Goal: Task Accomplishment & Management: Complete application form

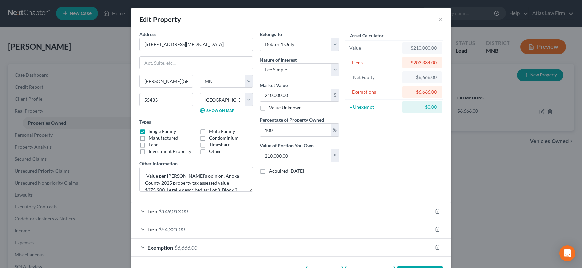
select select "24"
select select "1"
select select "0"
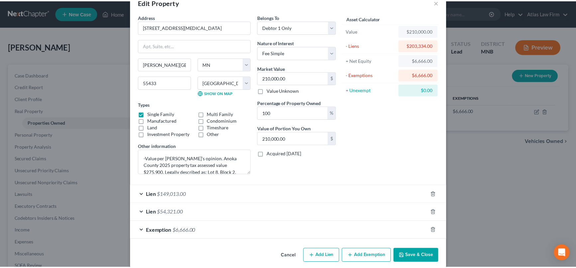
scroll to position [24, 0]
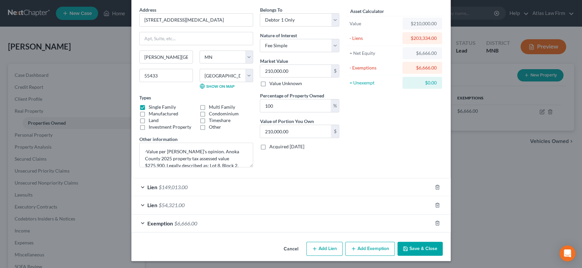
click at [411, 242] on button "Save & Close" at bounding box center [419, 249] width 45 height 14
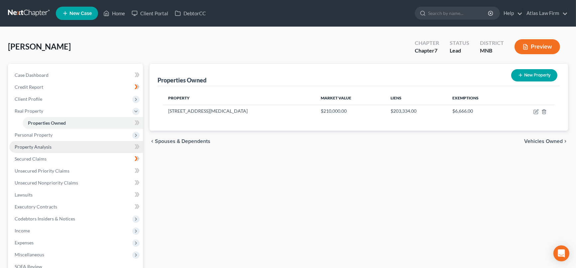
click at [66, 144] on link "Property Analysis" at bounding box center [76, 147] width 134 height 12
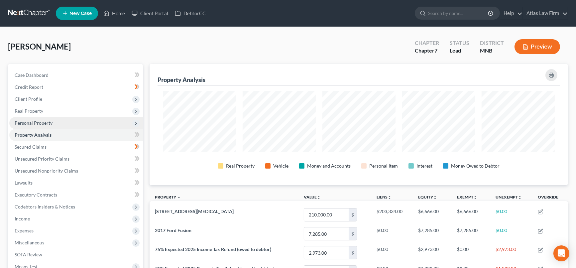
click at [50, 120] on span "Personal Property" at bounding box center [34, 123] width 38 height 6
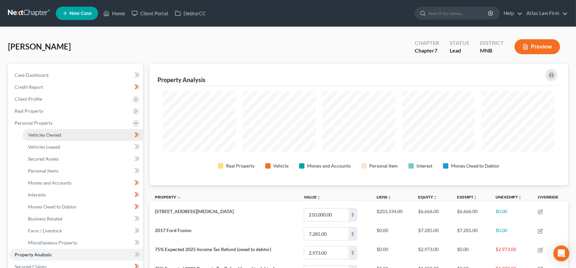
click at [58, 134] on span "Vehicles Owned" at bounding box center [44, 135] width 33 height 6
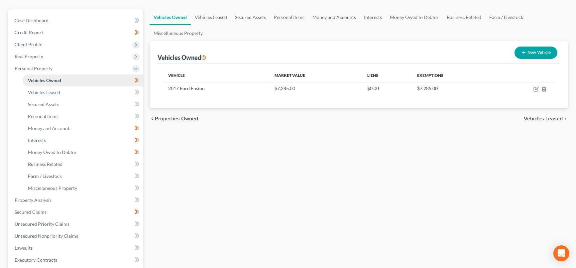
scroll to position [74, 0]
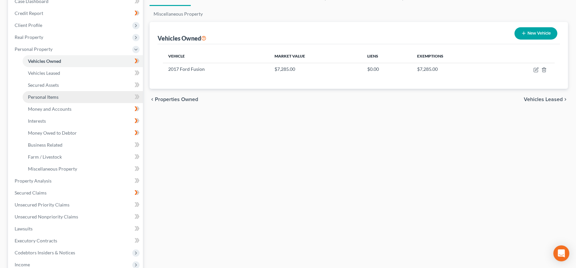
click at [48, 92] on link "Personal Items" at bounding box center [83, 97] width 120 height 12
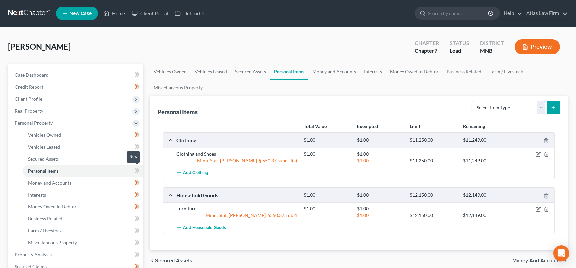
click at [139, 173] on icon at bounding box center [137, 171] width 5 height 8
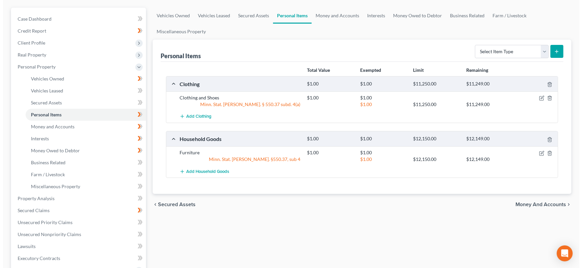
scroll to position [74, 0]
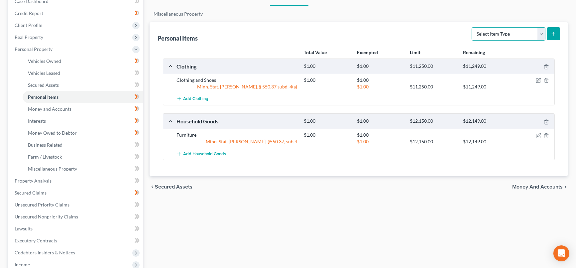
click at [541, 34] on select "Select Item Type Clothing Collectibles Of Value Electronics Firearms Household …" at bounding box center [509, 33] width 74 height 13
select select "household_goods"
click at [473, 27] on select "Select Item Type Clothing Collectibles Of Value Electronics Firearms Household …" at bounding box center [509, 33] width 74 height 13
click at [558, 30] on button "submit" at bounding box center [553, 33] width 13 height 13
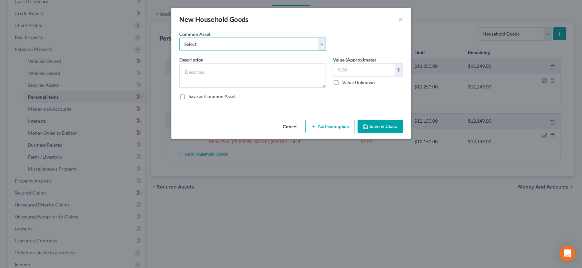
click at [256, 44] on select "Select Furniture Tools Lawnmower Snowblower Appliances" at bounding box center [252, 44] width 147 height 13
select select "4"
click at [179, 38] on select "Select Furniture Tools Lawnmower Snowblower Appliances" at bounding box center [252, 44] width 147 height 13
type textarea "Appliances"
click at [351, 66] on input "text" at bounding box center [364, 70] width 62 height 13
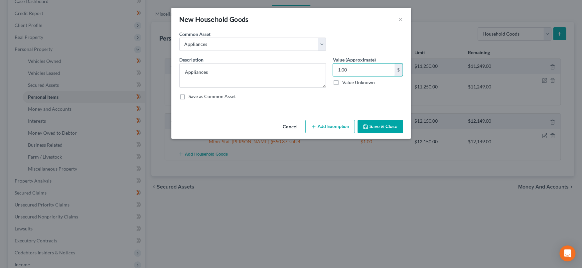
type input "1.00"
click at [327, 125] on button "Add Exemption" at bounding box center [330, 127] width 50 height 14
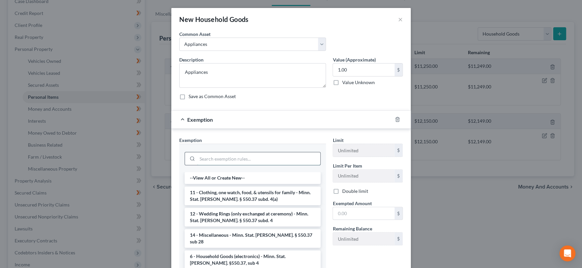
click at [271, 161] on input "search" at bounding box center [258, 158] width 123 height 13
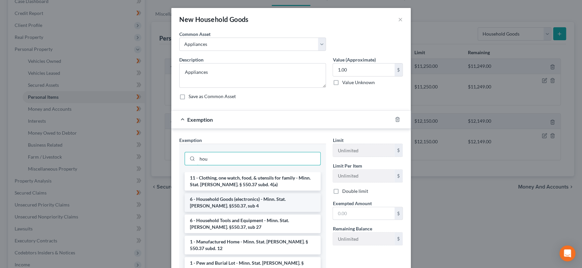
type input "hou"
click at [267, 203] on li "6 - Household Goods (electronics) - Minn. Stat. [PERSON_NAME]. §550.37, sub 4" at bounding box center [253, 202] width 136 height 19
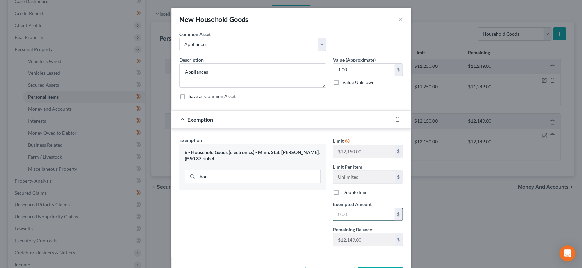
click at [340, 212] on input "text" at bounding box center [364, 214] width 62 height 13
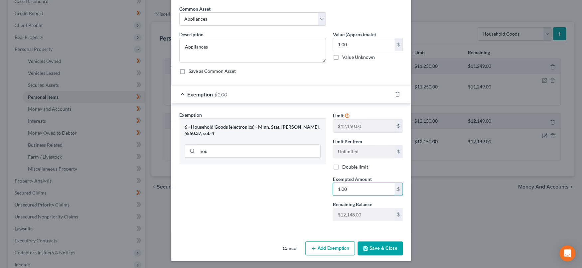
type input "1.00"
click at [365, 251] on button "Save & Close" at bounding box center [379, 248] width 45 height 14
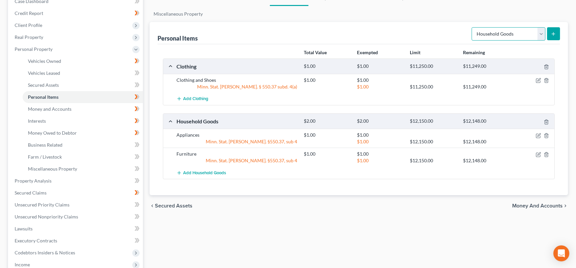
click at [541, 33] on select "Select Item Type Clothing Collectibles Of Value Electronics Firearms Household …" at bounding box center [509, 33] width 74 height 13
select select "electronics"
click at [473, 27] on select "Select Item Type Clothing Collectibles Of Value Electronics Firearms Household …" at bounding box center [509, 33] width 74 height 13
click at [553, 34] on icon "submit" at bounding box center [553, 33] width 5 height 5
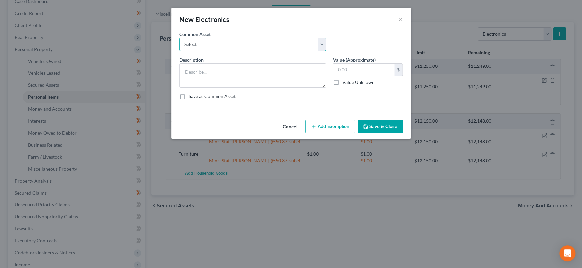
click at [278, 43] on select "Select DVD player Smartphone Television Video game console & games Computer Cam…" at bounding box center [252, 44] width 147 height 13
select select "2"
click at [179, 38] on select "Select DVD player Smartphone Television Video game console & games Computer Cam…" at bounding box center [252, 44] width 147 height 13
type textarea "Television"
click at [336, 71] on input "text" at bounding box center [364, 70] width 62 height 13
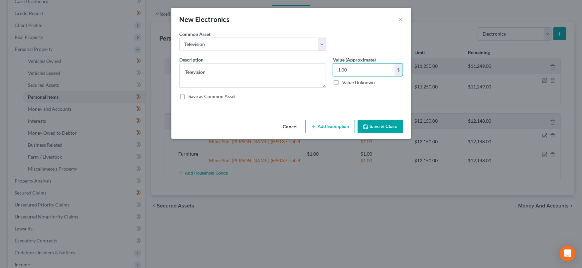
type input "1.00"
click at [333, 128] on button "Add Exemption" at bounding box center [330, 127] width 50 height 14
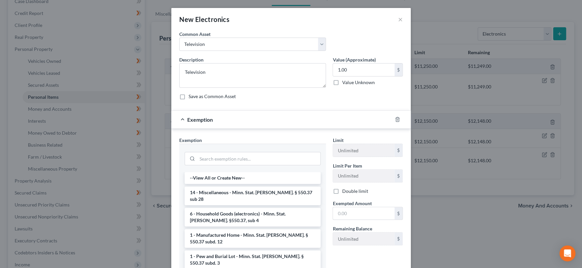
click at [234, 167] on div at bounding box center [252, 158] width 147 height 28
click at [254, 208] on li "6 - Household Goods (electronics) - Minn. Stat. [PERSON_NAME]. §550.37, sub 4" at bounding box center [253, 217] width 136 height 19
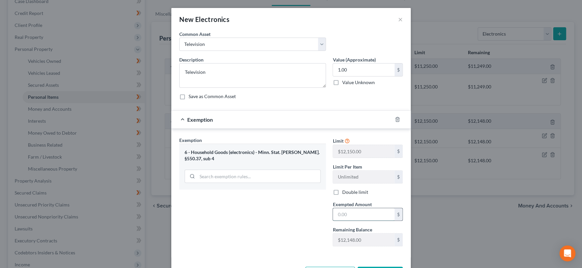
click at [342, 215] on input "text" at bounding box center [364, 214] width 62 height 13
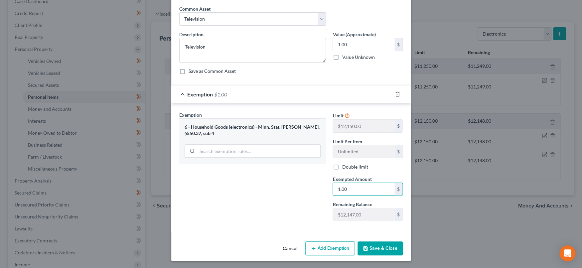
type input "1.00"
click at [377, 246] on button "Save & Close" at bounding box center [379, 248] width 45 height 14
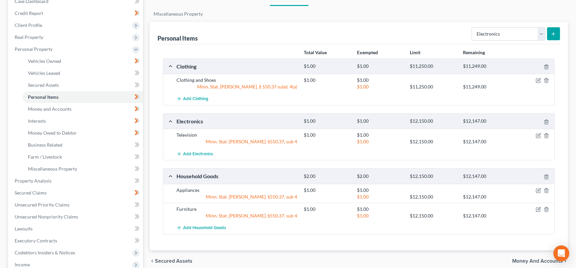
click at [553, 34] on icon "submit" at bounding box center [553, 33] width 5 height 5
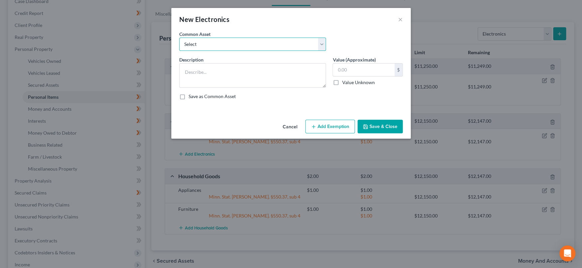
click at [319, 45] on select "Select DVD player Smartphone Television Video game console & games Computer Cam…" at bounding box center [252, 44] width 147 height 13
select select "1"
click at [179, 38] on select "Select DVD player Smartphone Television Video game console & games Computer Cam…" at bounding box center [252, 44] width 147 height 13
type textarea "Smartphone"
click at [347, 67] on input "text" at bounding box center [364, 70] width 62 height 13
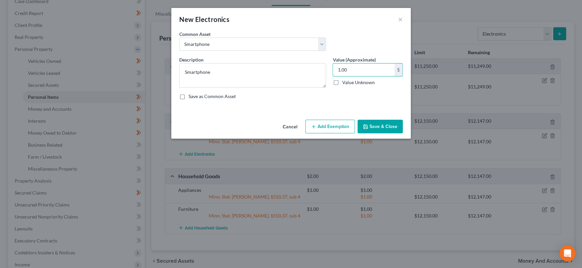
type input "1.00"
click at [342, 123] on button "Add Exemption" at bounding box center [330, 127] width 50 height 14
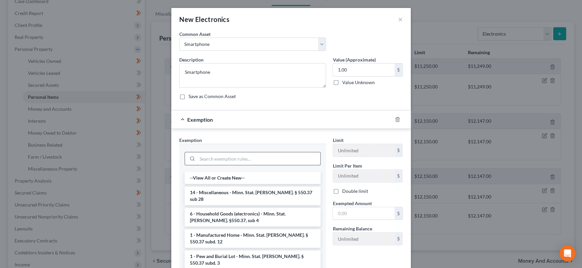
click at [293, 156] on input "search" at bounding box center [258, 158] width 123 height 13
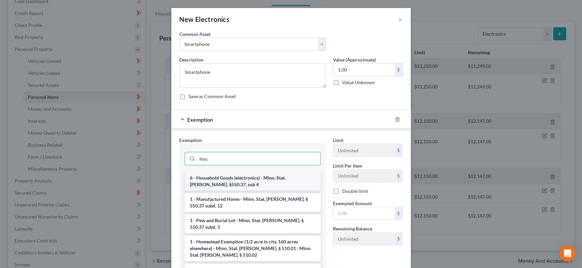
type input "hou"
click at [278, 175] on li "6 - Household Goods (electronics) - Minn. Stat. [PERSON_NAME]. §550.37, sub 4" at bounding box center [253, 181] width 136 height 19
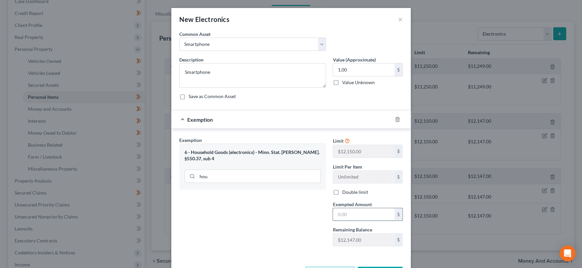
click at [339, 211] on input "text" at bounding box center [364, 214] width 62 height 13
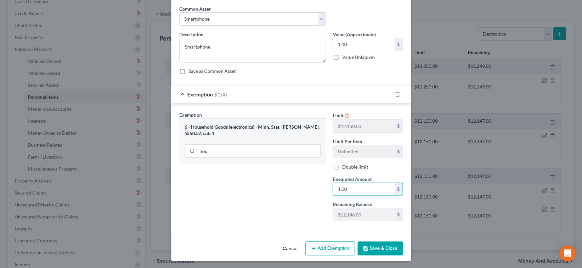
type input "1.00"
click at [372, 249] on button "Save & Close" at bounding box center [379, 248] width 45 height 14
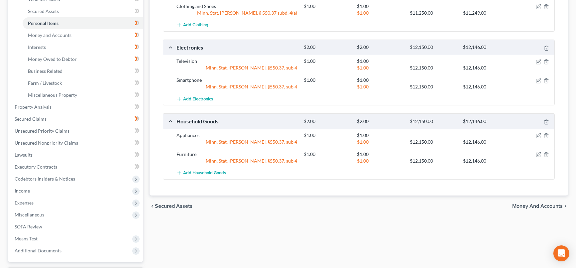
scroll to position [0, 0]
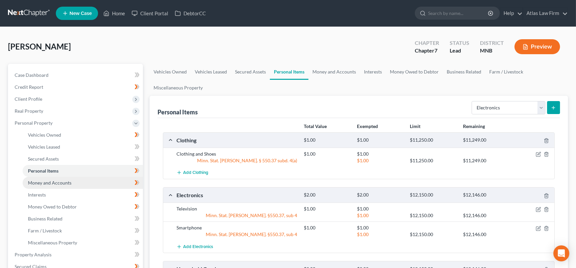
click at [67, 180] on span "Money and Accounts" at bounding box center [50, 183] width 44 height 6
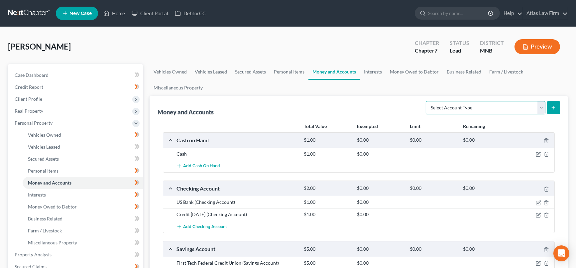
click at [541, 106] on select "Select Account Type Brokerage Cash on Hand Certificates of Deposit Checking Acc…" at bounding box center [486, 107] width 120 height 13
select select "other"
click at [427, 101] on select "Select Account Type Brokerage Cash on Hand Certificates of Deposit Checking Acc…" at bounding box center [486, 107] width 120 height 13
click at [556, 107] on icon "submit" at bounding box center [553, 107] width 5 height 5
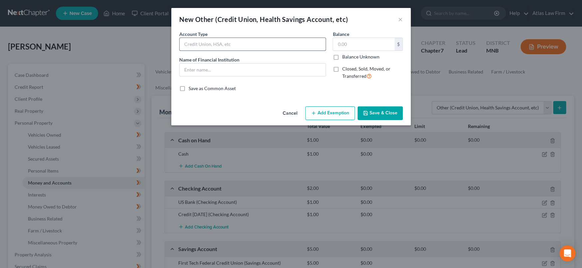
click at [303, 41] on input "text" at bounding box center [253, 44] width 146 height 13
type input "Paypal"
click at [344, 41] on input "text" at bounding box center [364, 44] width 62 height 13
type input "1.00"
click at [371, 109] on button "Save & Close" at bounding box center [379, 113] width 45 height 14
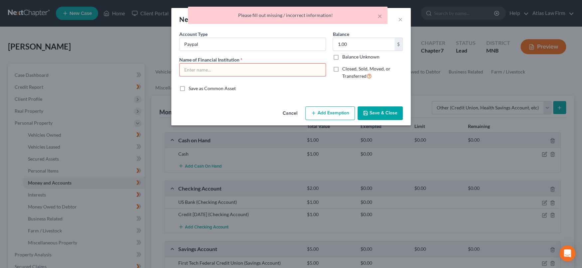
click at [297, 72] on input "text" at bounding box center [253, 70] width 146 height 13
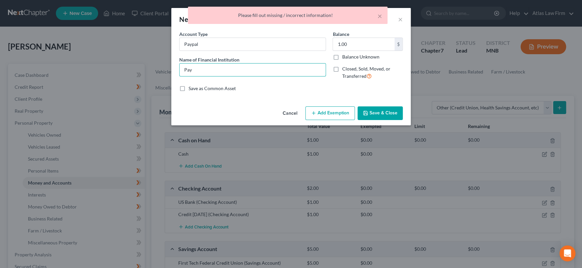
type input "PayPal"
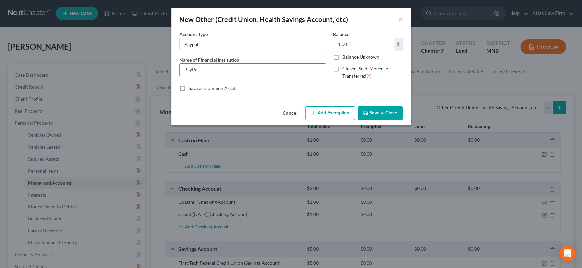
drag, startPoint x: 368, startPoint y: 111, endPoint x: 447, endPoint y: 91, distance: 80.5
click at [371, 110] on button "Save & Close" at bounding box center [379, 113] width 45 height 14
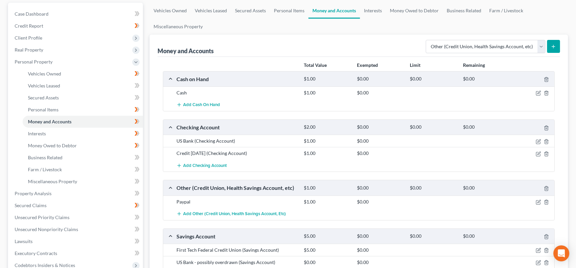
scroll to position [74, 0]
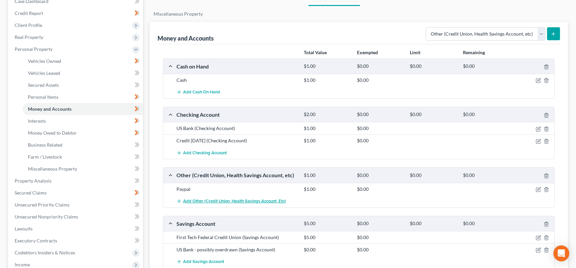
click at [225, 203] on button "Add Other (Credit Union, Health Savings Account, etc)" at bounding box center [231, 201] width 109 height 12
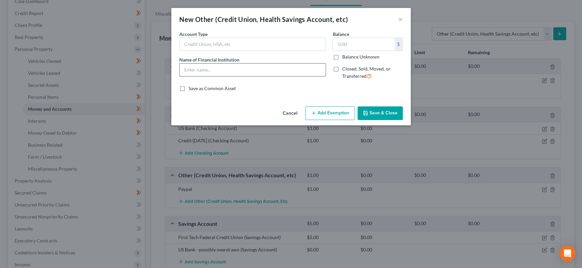
click at [264, 67] on input "text" at bounding box center [253, 70] width 146 height 13
type input "Venmo"
click at [262, 41] on input "text" at bounding box center [253, 44] width 146 height 13
type input "Venmo"
click at [350, 44] on input "text" at bounding box center [364, 44] width 62 height 13
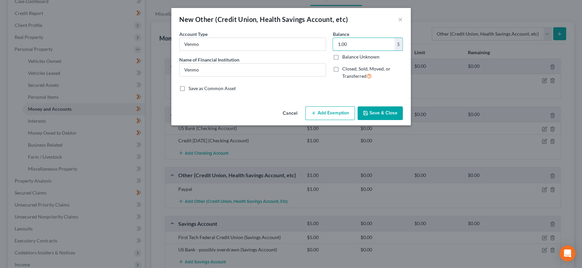
type input "1.00"
click at [377, 113] on button "Save & Close" at bounding box center [379, 113] width 45 height 14
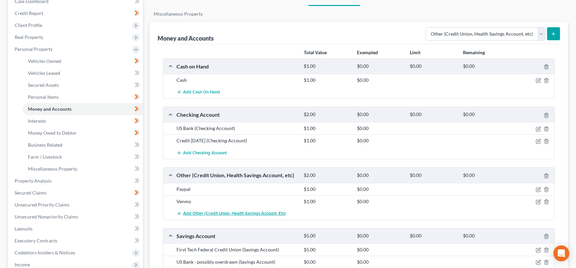
click at [186, 215] on span "Add Other (Credit Union, Health Savings Account, etc)" at bounding box center [234, 213] width 103 height 5
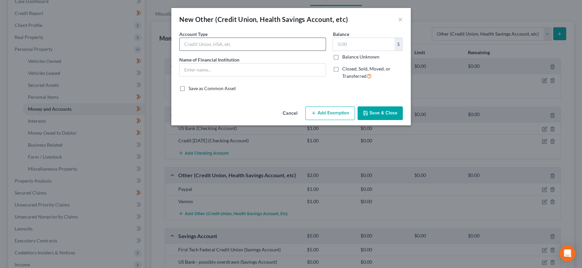
click at [275, 44] on input "text" at bounding box center [253, 44] width 146 height 13
type input "Cash App"
click at [244, 71] on input "text" at bounding box center [253, 70] width 146 height 13
type input "Cash App"
click at [384, 41] on input "text" at bounding box center [364, 44] width 62 height 13
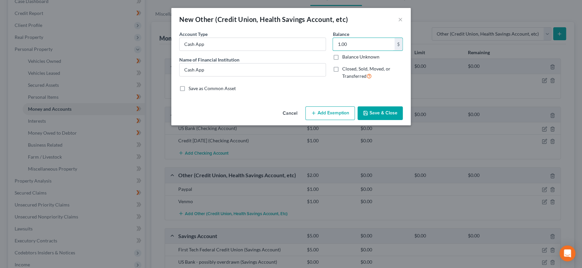
type input "1.00"
click at [369, 113] on button "Save & Close" at bounding box center [379, 113] width 45 height 14
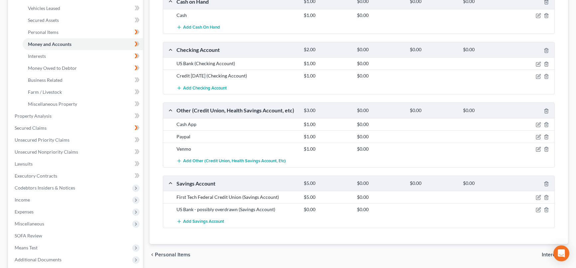
scroll to position [130, 0]
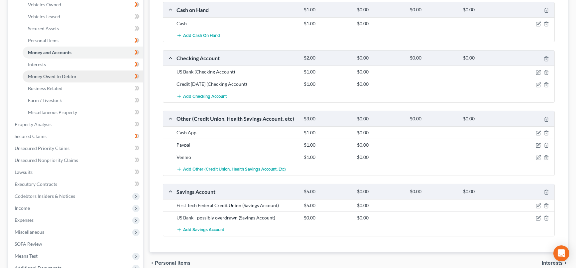
click at [104, 73] on link "Money Owed to Debtor" at bounding box center [83, 76] width 120 height 12
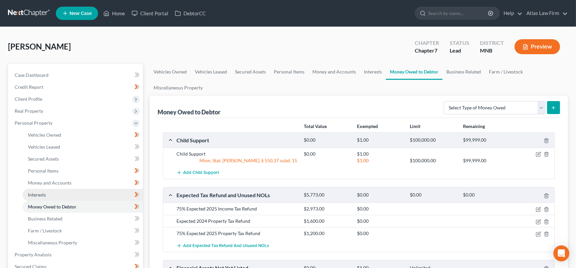
click at [64, 194] on link "Interests" at bounding box center [83, 195] width 120 height 12
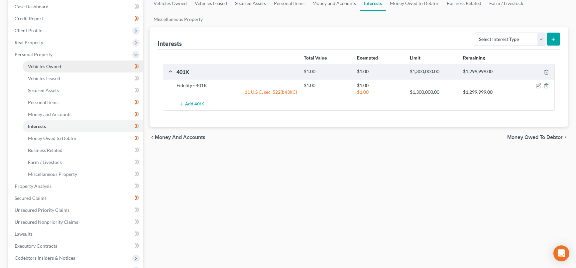
scroll to position [74, 0]
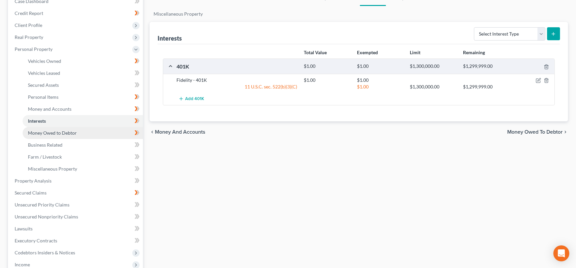
click at [89, 133] on link "Money Owed to Debtor" at bounding box center [83, 133] width 120 height 12
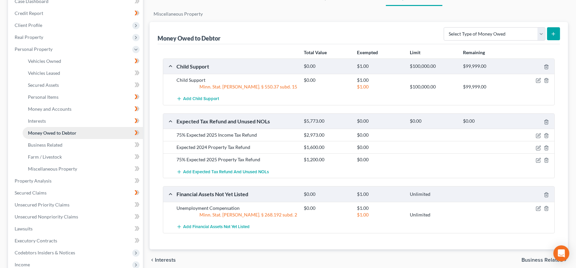
scroll to position [148, 0]
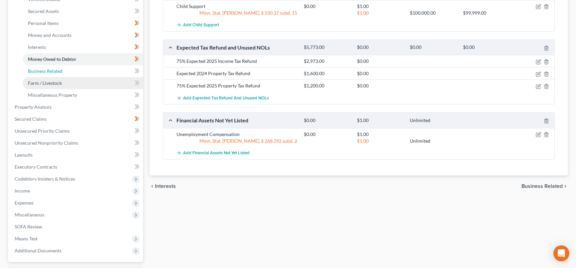
drag, startPoint x: 85, startPoint y: 70, endPoint x: 79, endPoint y: 86, distance: 17.0
click at [85, 70] on link "Business Related" at bounding box center [83, 71] width 120 height 12
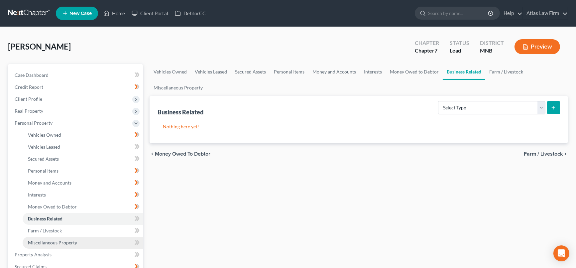
click at [63, 241] on span "Miscellaneous Property" at bounding box center [52, 243] width 49 height 6
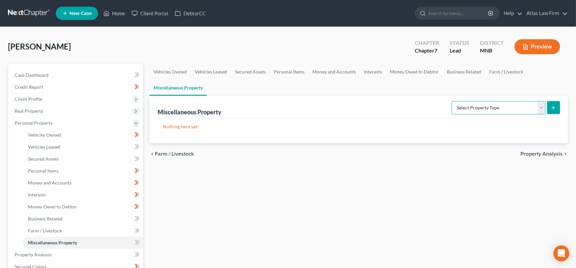
click at [543, 107] on select "Select Property Type Assigned for Creditor Benefit [DATE] Holding for Another N…" at bounding box center [499, 107] width 94 height 13
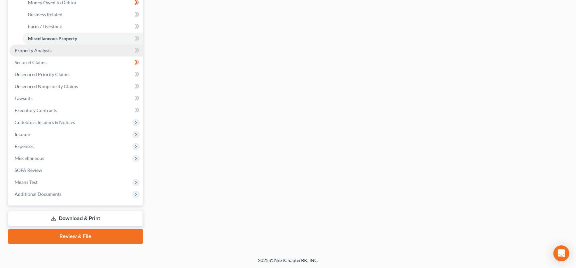
click at [38, 51] on span "Property Analysis" at bounding box center [33, 51] width 37 height 6
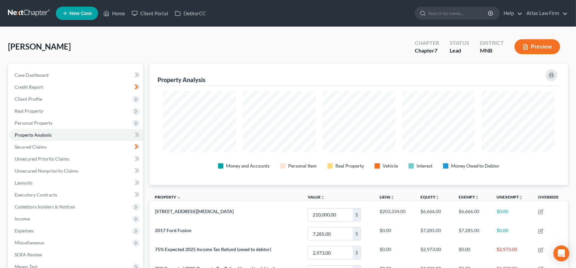
scroll to position [121, 419]
click at [137, 137] on icon at bounding box center [137, 135] width 5 height 8
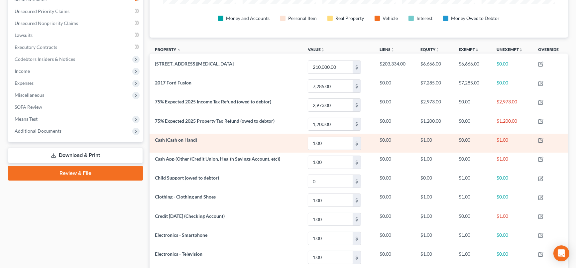
scroll to position [74, 0]
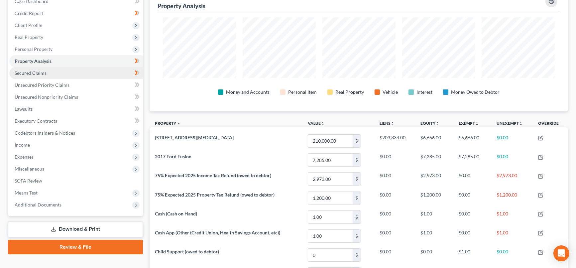
click at [20, 74] on span "Secured Claims" at bounding box center [31, 73] width 32 height 6
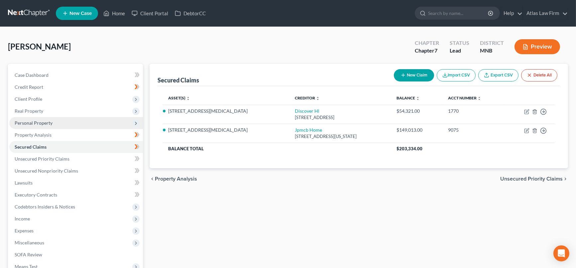
scroll to position [74, 0]
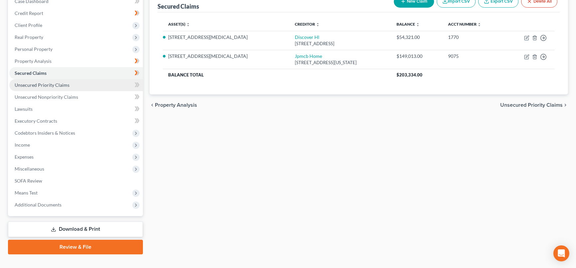
click at [45, 86] on span "Unsecured Priority Claims" at bounding box center [42, 85] width 55 height 6
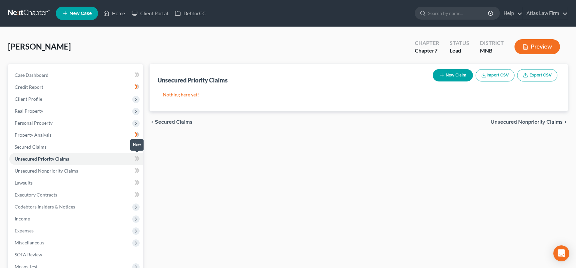
click at [135, 157] on icon at bounding box center [137, 159] width 5 height 8
click at [138, 158] on icon at bounding box center [138, 158] width 3 height 5
click at [134, 159] on span at bounding box center [137, 160] width 12 height 10
click at [127, 168] on link "Unsecured Nonpriority Claims" at bounding box center [76, 171] width 134 height 12
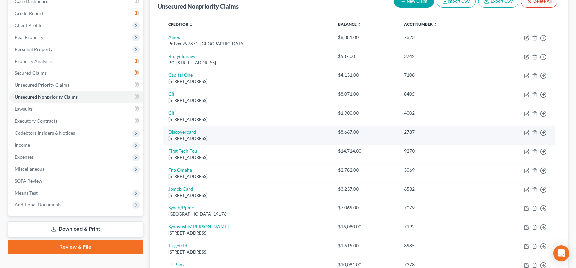
scroll to position [148, 0]
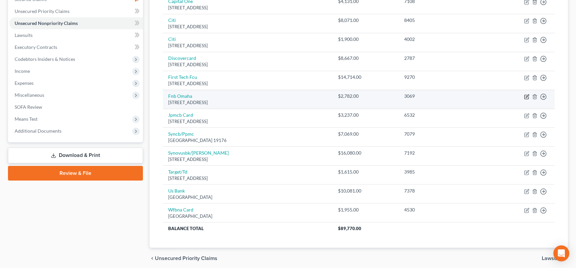
click at [527, 94] on icon "button" at bounding box center [526, 96] width 5 height 5
select select "30"
select select "2"
select select "0"
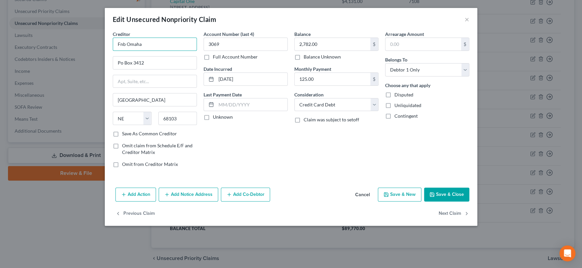
click at [192, 42] on input "Fnb Omaha" at bounding box center [155, 44] width 84 height 13
click at [146, 42] on input "Fnb Omaha - Sun Country" at bounding box center [155, 44] width 84 height 13
click at [146, 43] on input "Fnb Omaha - Sun Country" at bounding box center [155, 44] width 84 height 13
click at [445, 194] on button "Save & Close" at bounding box center [446, 195] width 45 height 14
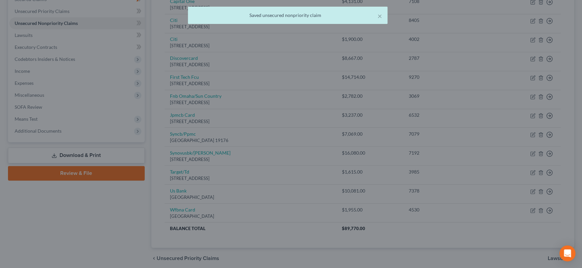
type input "Fnb Omaha/Sun Country"
type input "0"
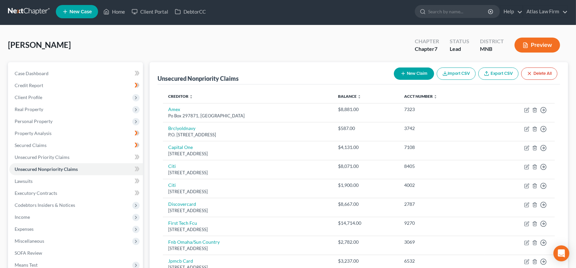
scroll to position [0, 0]
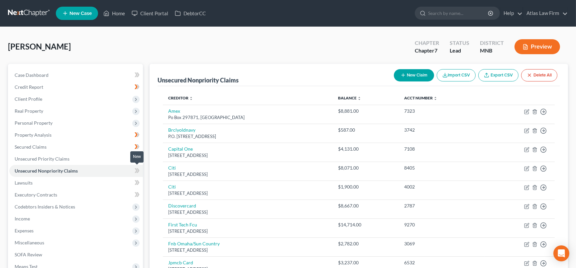
click at [139, 171] on icon at bounding box center [137, 171] width 5 height 8
click at [46, 218] on span "Income" at bounding box center [76, 219] width 134 height 12
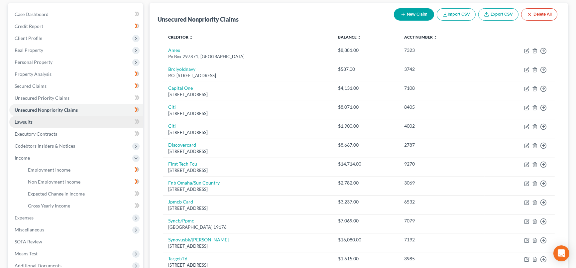
scroll to position [74, 0]
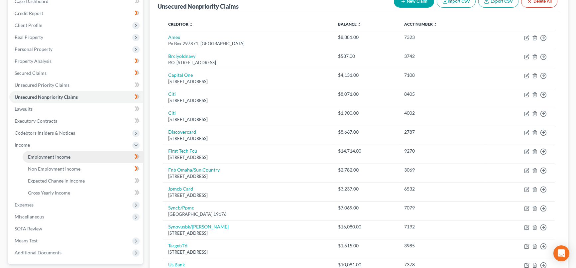
click at [79, 153] on link "Employment Income" at bounding box center [83, 157] width 120 height 12
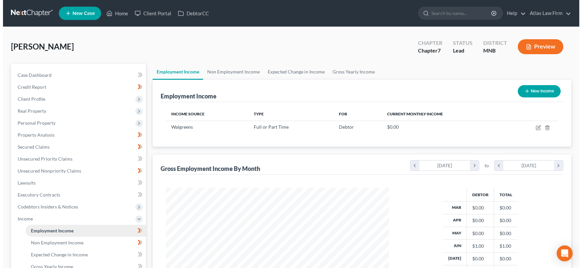
scroll to position [119, 236]
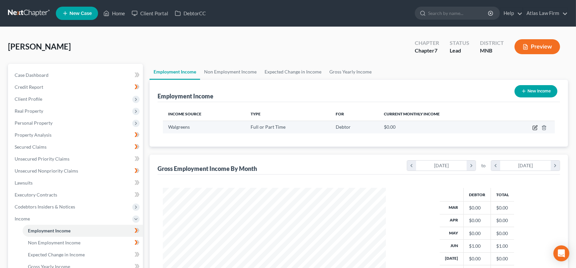
click at [536, 126] on icon "button" at bounding box center [535, 126] width 3 height 3
select select "0"
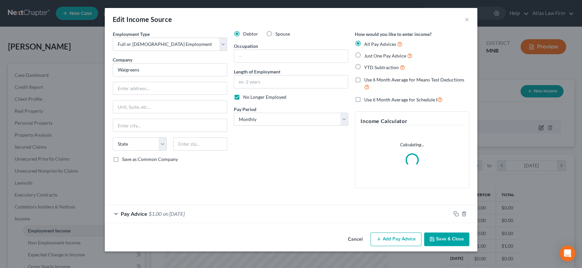
scroll to position [119, 238]
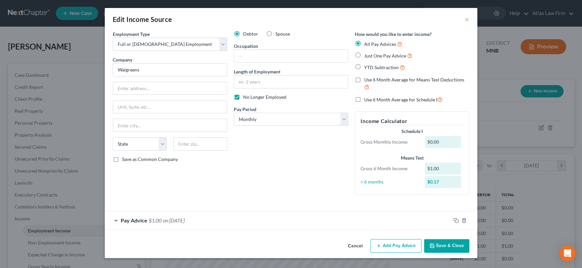
click at [380, 217] on div "Pay Advice $1.00 on [DATE]" at bounding box center [278, 220] width 346 height 18
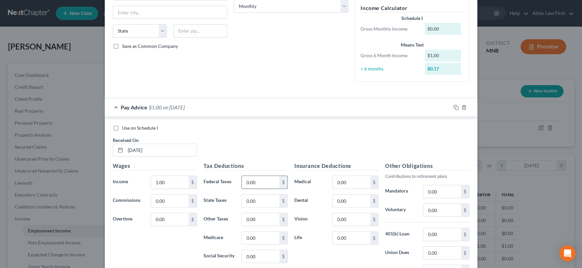
scroll to position [148, 0]
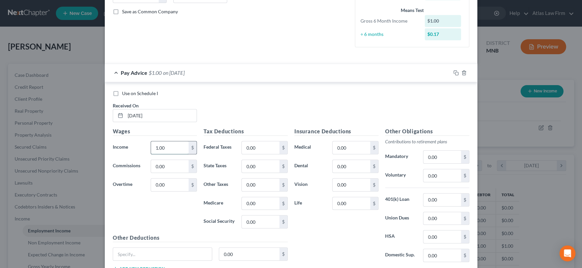
click at [173, 147] on input "1.00" at bounding box center [170, 147] width 38 height 13
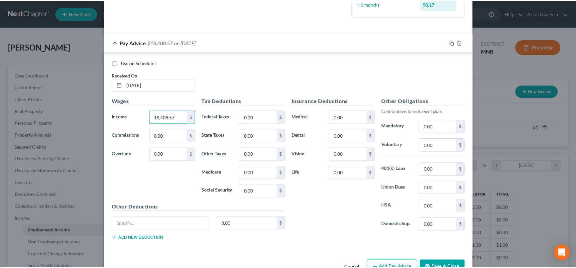
scroll to position [197, 0]
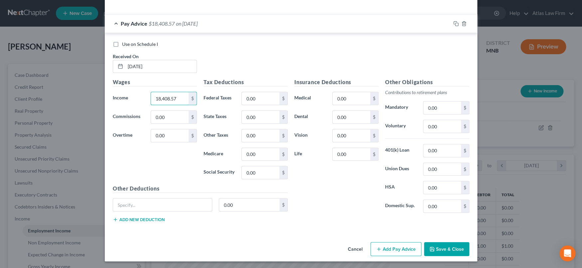
type input "18,408.57"
click at [443, 245] on button "Save & Close" at bounding box center [446, 249] width 45 height 14
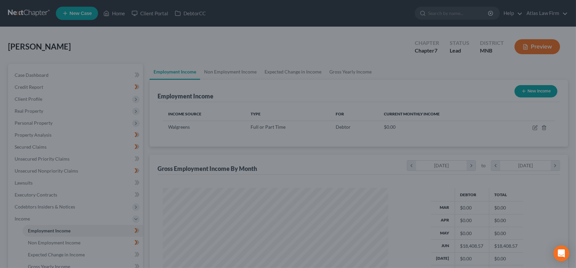
scroll to position [332383, 332265]
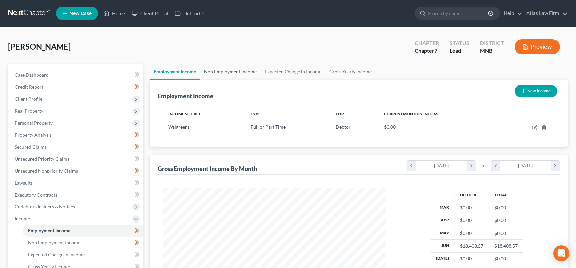
click at [234, 73] on link "Non Employment Income" at bounding box center [230, 72] width 61 height 16
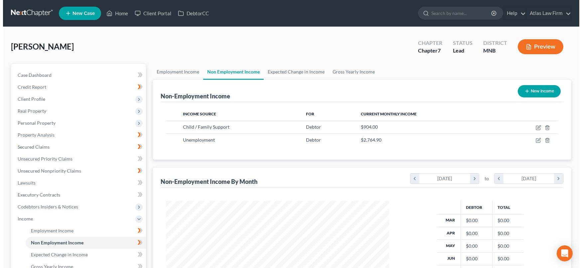
scroll to position [119, 236]
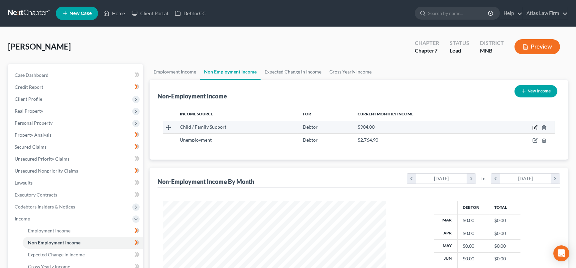
click at [536, 126] on icon "button" at bounding box center [535, 126] width 3 height 3
select select "7"
select select "0"
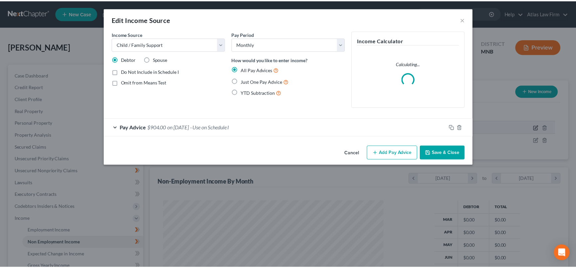
scroll to position [119, 238]
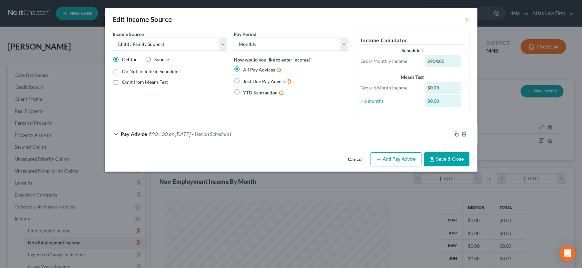
click at [451, 156] on button "Save & Close" at bounding box center [446, 159] width 45 height 14
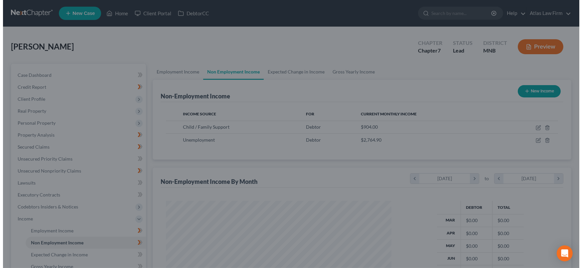
scroll to position [332383, 332265]
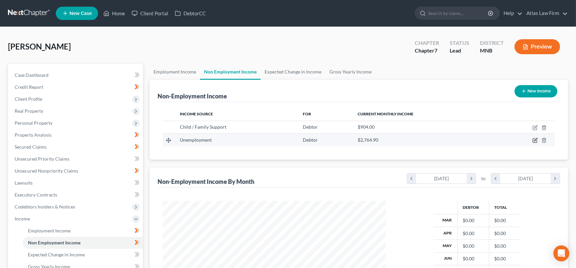
click at [537, 140] on icon "button" at bounding box center [535, 141] width 4 height 4
select select "0"
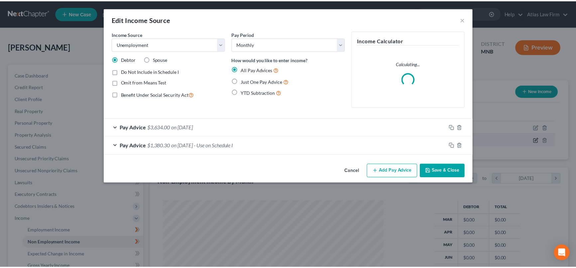
scroll to position [119, 238]
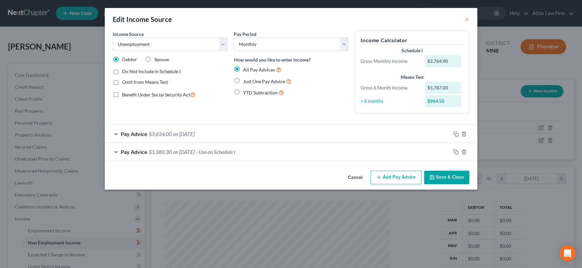
click at [442, 177] on button "Save & Close" at bounding box center [446, 178] width 45 height 14
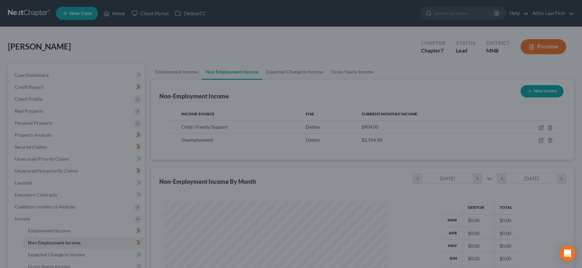
scroll to position [332383, 332265]
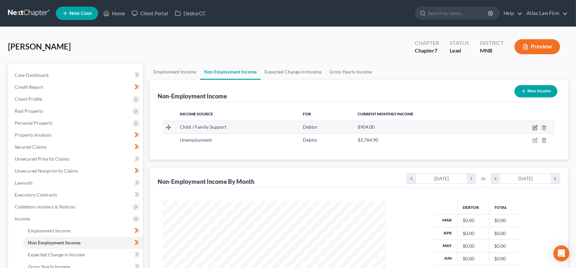
click at [535, 125] on icon "button" at bounding box center [535, 127] width 5 height 5
select select "7"
select select "0"
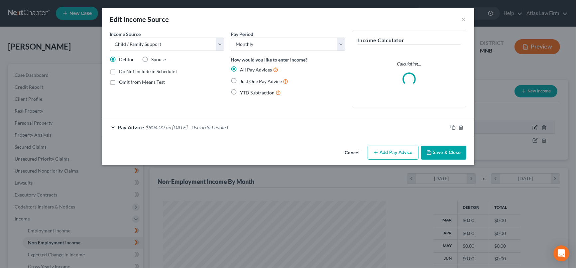
scroll to position [119, 238]
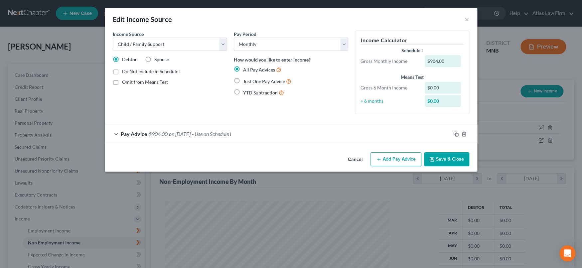
drag, startPoint x: 460, startPoint y: 159, endPoint x: 569, endPoint y: 190, distance: 113.5
click at [460, 158] on button "Save & Close" at bounding box center [446, 159] width 45 height 14
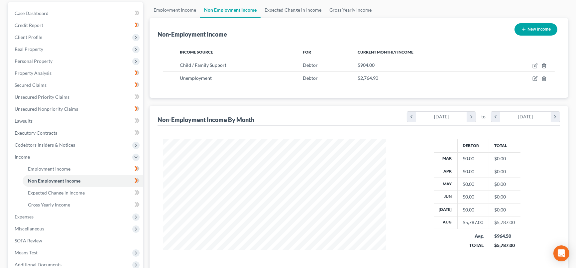
scroll to position [74, 0]
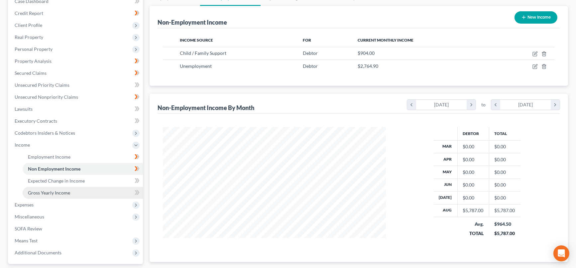
click at [83, 192] on link "Gross Yearly Income" at bounding box center [83, 193] width 120 height 12
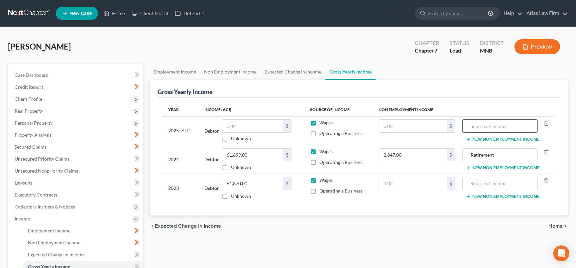
click at [506, 124] on input "text" at bounding box center [500, 126] width 68 height 13
type input "Child Support"
click at [508, 157] on input "Retirement" at bounding box center [500, 155] width 68 height 13
type input "Retirement Cashout"
click at [516, 137] on button "New Non Employment Income" at bounding box center [503, 139] width 74 height 5
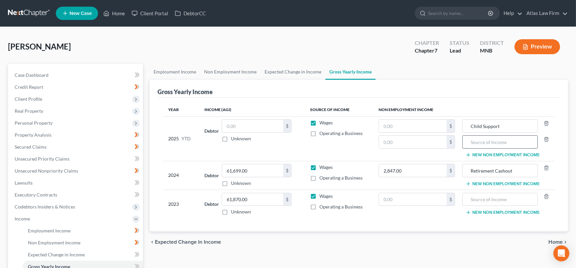
click at [510, 140] on input "text" at bounding box center [500, 142] width 68 height 13
type input "Reti"
drag, startPoint x: 512, startPoint y: 126, endPoint x: 454, endPoint y: 134, distance: 58.4
click at [454, 134] on tr "2025 YTD Debtor $ Unknown Balance Undetermined $ Unknown Wages Operating a Busi…" at bounding box center [359, 138] width 392 height 45
type input "Retirement Cashout"
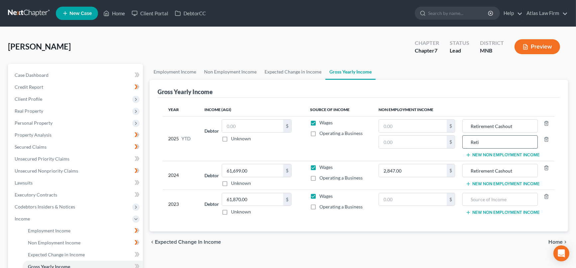
drag, startPoint x: 488, startPoint y: 141, endPoint x: 468, endPoint y: 141, distance: 20.0
click at [468, 141] on input "Reti" at bounding box center [500, 142] width 68 height 13
type input "Child Support"
click at [472, 182] on button "New Non Employment Income" at bounding box center [503, 183] width 74 height 5
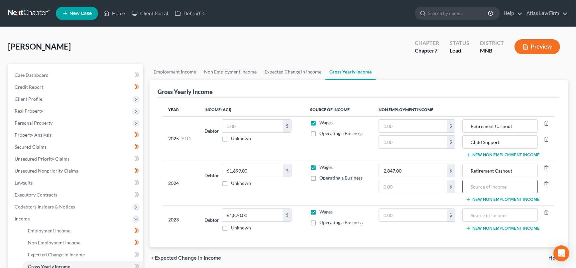
click at [478, 184] on input "text" at bounding box center [500, 186] width 68 height 13
type input "Child Support"
click at [492, 214] on input "text" at bounding box center [500, 215] width 68 height 13
click at [472, 237] on div "Year Income (AGI) Source of Income Non Employment Income 2025 YTD Debtor $ Unkn…" at bounding box center [359, 173] width 403 height 150
click at [433, 239] on div "Year Income (AGI) Source of Income Non Employment Income 2025 YTD Debtor $ Unkn…" at bounding box center [359, 173] width 403 height 150
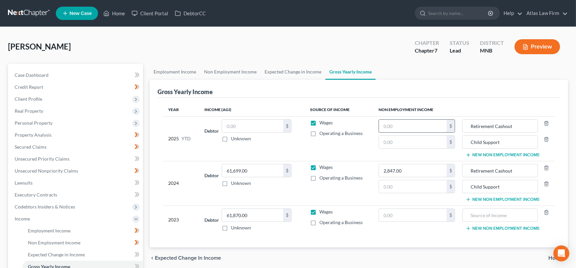
click at [425, 124] on input "text" at bounding box center [413, 126] width 68 height 13
click at [417, 128] on input "text" at bounding box center [413, 126] width 68 height 13
type input "16,113"
click at [434, 143] on input "text" at bounding box center [413, 142] width 68 height 13
click at [427, 142] on input "text" at bounding box center [413, 142] width 68 height 13
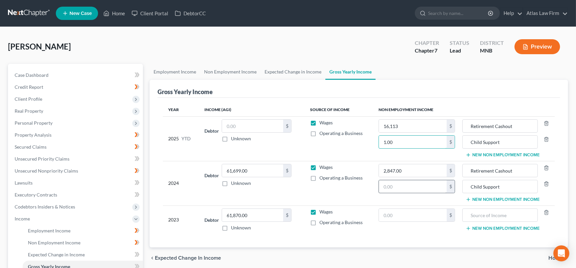
type input "1.00"
click at [424, 187] on input "text" at bounding box center [413, 186] width 68 height 13
type input "1.00"
click at [420, 216] on input "text" at bounding box center [413, 215] width 68 height 13
click at [483, 211] on input "text" at bounding box center [500, 215] width 68 height 13
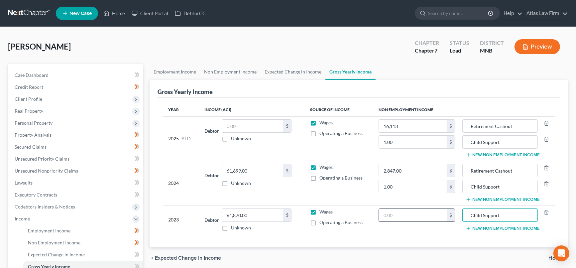
type input "Child Support"
click at [441, 214] on input "text" at bounding box center [413, 215] width 68 height 13
type input "1.00"
click at [420, 234] on div "Year Income (AGI) Source of Income Non Employment Income 2025 YTD Debtor $ Unkn…" at bounding box center [359, 173] width 403 height 150
click at [239, 122] on input "text" at bounding box center [252, 126] width 61 height 13
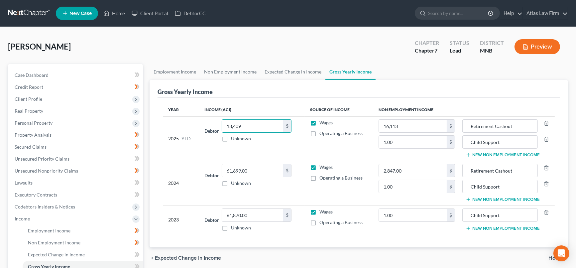
type input "18,409"
click at [413, 127] on input "16,113" at bounding box center [413, 126] width 68 height 13
click at [418, 229] on td "1.00 $" at bounding box center [416, 219] width 87 height 29
click at [432, 122] on input "16,113.00" at bounding box center [413, 126] width 68 height 13
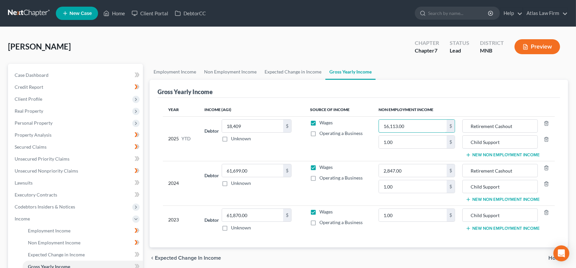
drag, startPoint x: 431, startPoint y: 124, endPoint x: 367, endPoint y: 126, distance: 63.5
click at [368, 125] on tr "2025 YTD Debtor 18,409.00 $ Unknown Balance Undetermined 18,409 $ Unknown Wages…" at bounding box center [359, 138] width 392 height 45
type input "16,113"
type input "2,847"
click at [432, 140] on input "1.00" at bounding box center [413, 142] width 68 height 13
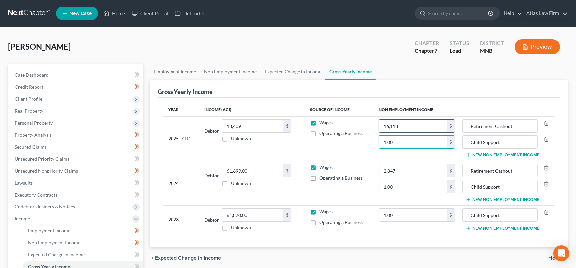
click at [436, 124] on input "16,113" at bounding box center [413, 126] width 68 height 13
click at [48, 194] on span "Executory Contracts" at bounding box center [36, 195] width 43 height 6
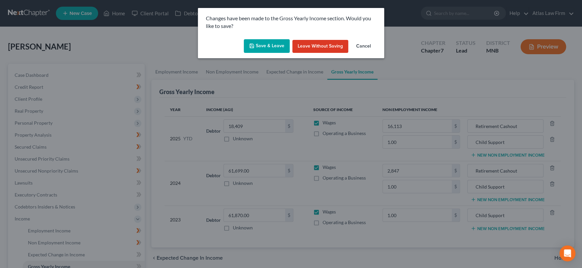
click at [264, 41] on button "Save & Leave" at bounding box center [267, 46] width 46 height 14
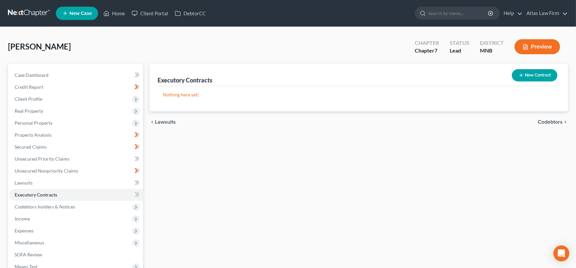
scroll to position [74, 0]
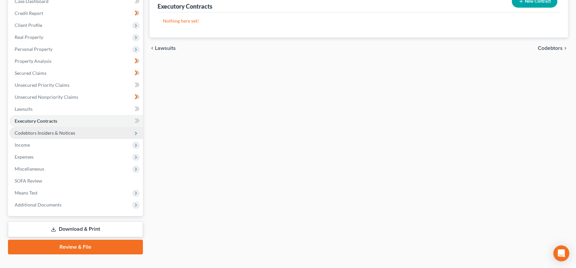
click at [30, 133] on span "Codebtors Insiders & Notices" at bounding box center [45, 133] width 61 height 6
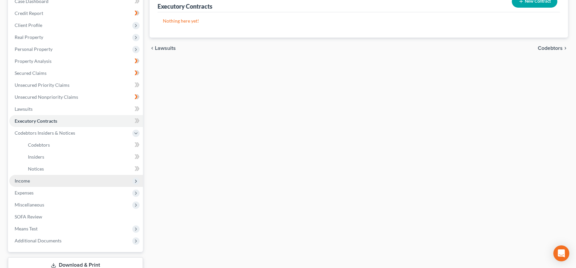
click at [22, 182] on span "Income" at bounding box center [22, 181] width 15 height 6
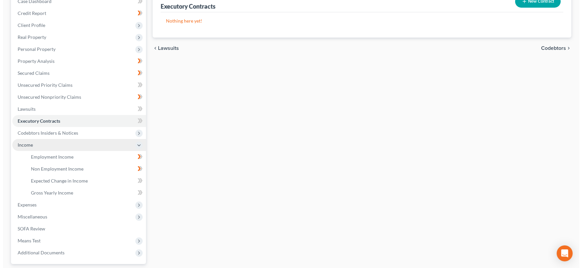
scroll to position [132, 0]
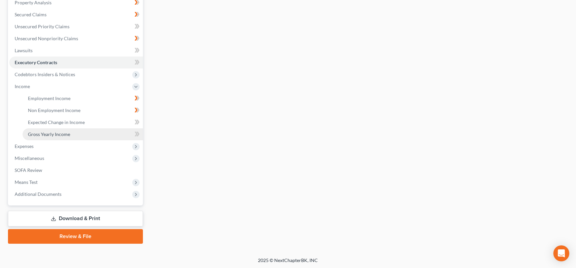
click at [59, 131] on span "Gross Yearly Income" at bounding box center [49, 134] width 42 height 6
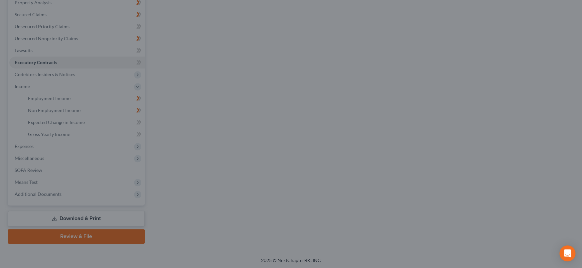
click at [58, 134] on div at bounding box center [291, 134] width 582 height 268
click at [51, 156] on div at bounding box center [291, 134] width 582 height 268
click at [318, 113] on div at bounding box center [291, 134] width 582 height 268
click at [213, 154] on div at bounding box center [291, 134] width 582 height 268
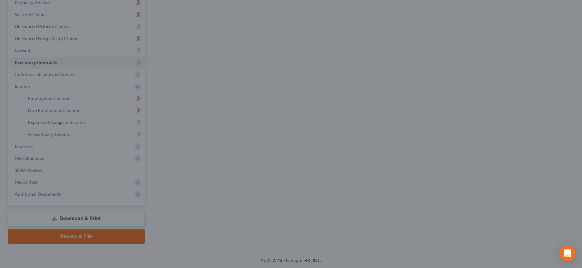
click at [191, 82] on div at bounding box center [291, 134] width 582 height 268
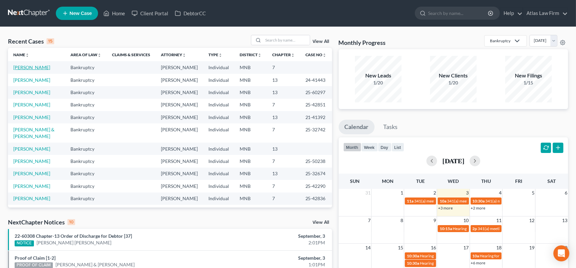
click at [37, 65] on link "[PERSON_NAME]" at bounding box center [31, 68] width 37 height 6
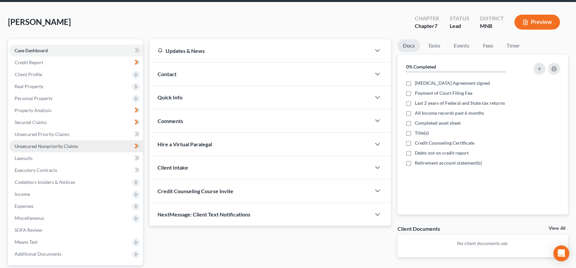
scroll to position [85, 0]
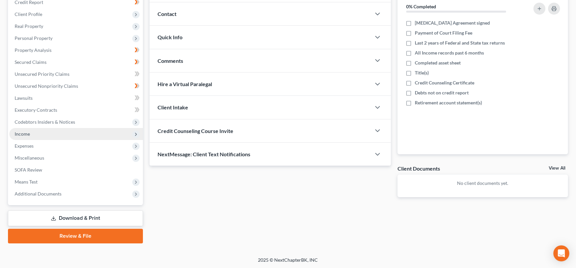
click at [25, 131] on span "Income" at bounding box center [22, 134] width 15 height 6
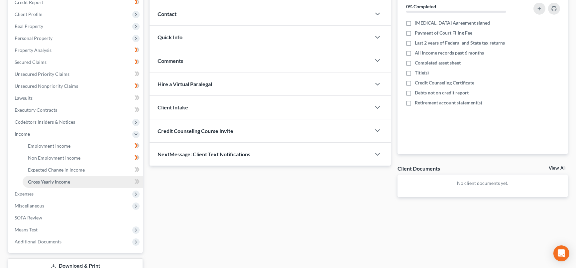
click at [47, 182] on span "Gross Yearly Income" at bounding box center [49, 182] width 42 height 6
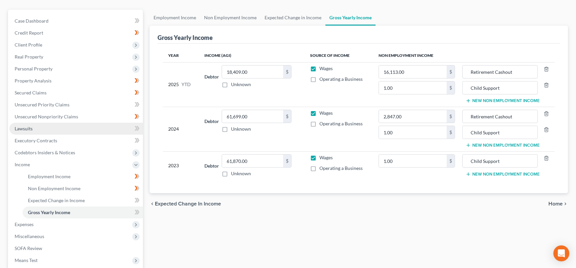
scroll to position [74, 0]
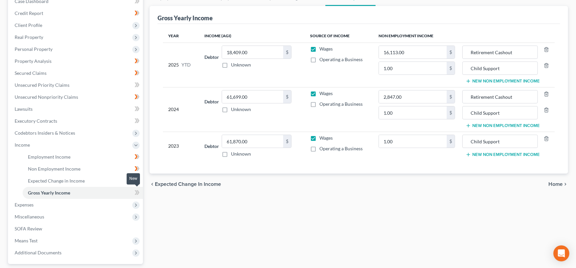
click at [135, 192] on icon at bounding box center [137, 193] width 5 height 8
click at [73, 201] on span "Expenses" at bounding box center [76, 205] width 134 height 12
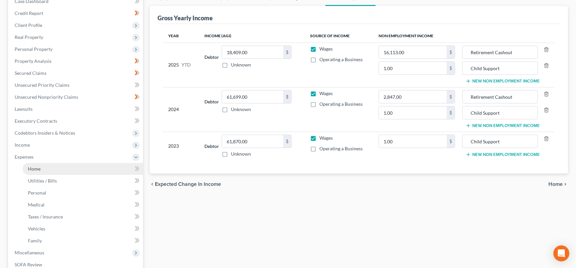
click at [88, 167] on link "Home" at bounding box center [83, 169] width 120 height 12
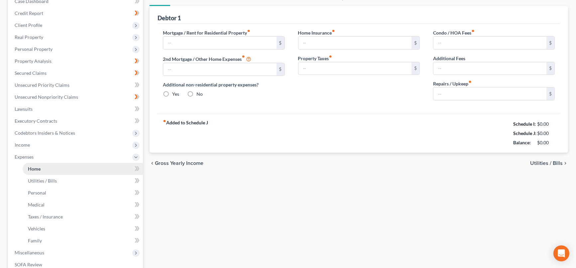
scroll to position [13, 0]
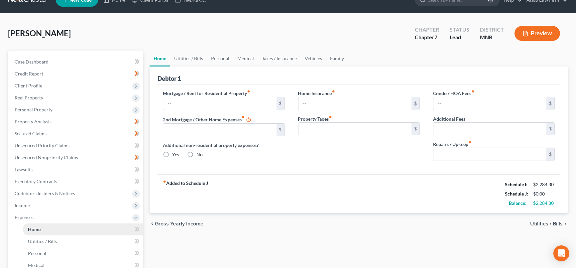
type input "0.00"
radio input "true"
type input "0.00"
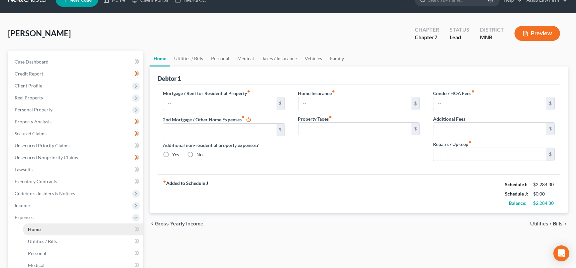
type input "0.00"
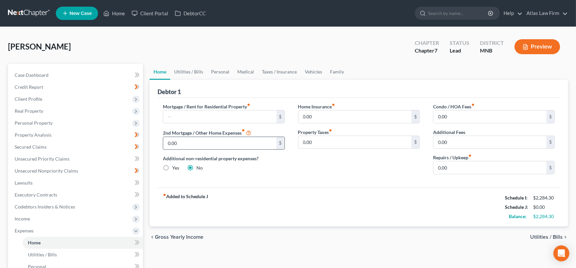
click at [226, 144] on input "0.00" at bounding box center [219, 143] width 113 height 13
type input "472.13"
click at [184, 117] on input "text" at bounding box center [219, 116] width 113 height 13
type input "1,186.62"
click at [259, 173] on div "Mortgage / Rent for Residential Property fiber_manual_record 1,186.62 $ 2nd Mor…" at bounding box center [223, 141] width 135 height 76
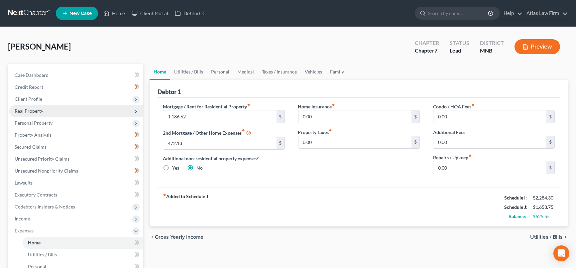
click at [45, 110] on span "Real Property" at bounding box center [76, 111] width 134 height 12
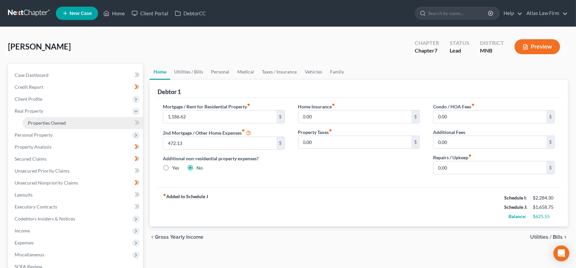
click at [57, 121] on span "Properties Owned" at bounding box center [47, 123] width 38 height 6
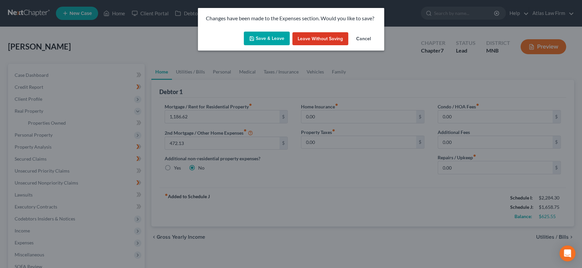
click at [270, 38] on button "Save & Leave" at bounding box center [267, 39] width 46 height 14
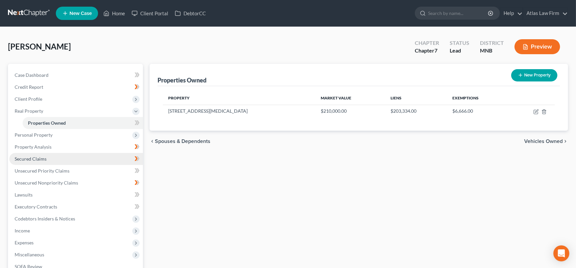
click at [65, 160] on link "Secured Claims" at bounding box center [76, 159] width 134 height 12
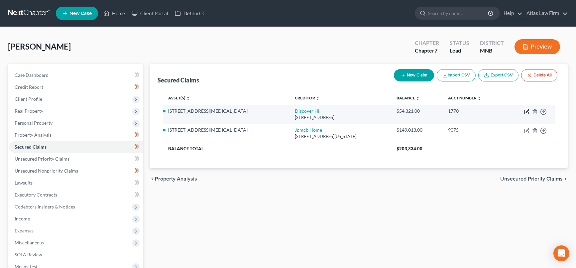
click at [529, 109] on icon "button" at bounding box center [526, 111] width 5 height 5
select select "14"
select select "2"
select select "0"
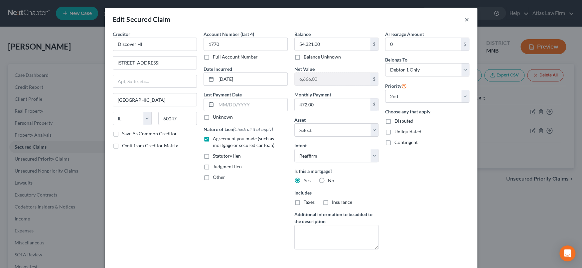
click at [465, 18] on button "×" at bounding box center [467, 19] width 5 height 8
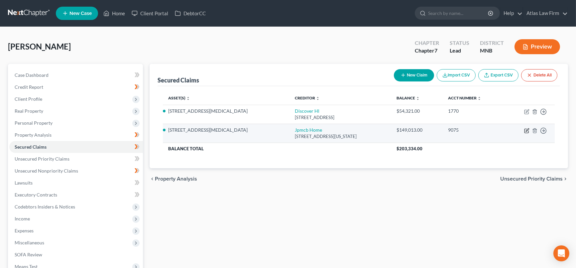
click at [526, 130] on icon "button" at bounding box center [527, 129] width 3 height 3
select select "19"
select select "8"
select select "2"
select select "0"
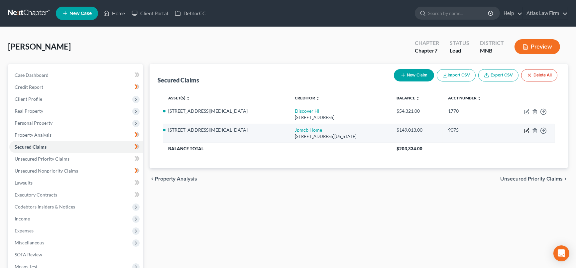
select select "0"
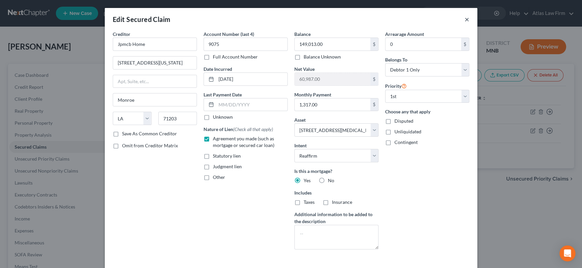
click at [465, 19] on button "×" at bounding box center [467, 19] width 5 height 8
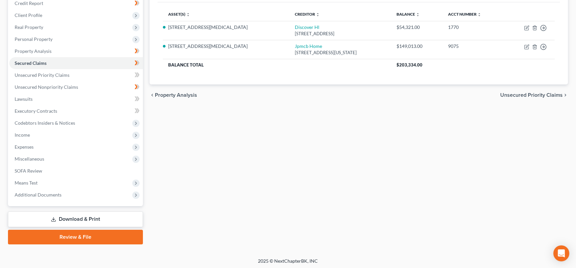
scroll to position [85, 0]
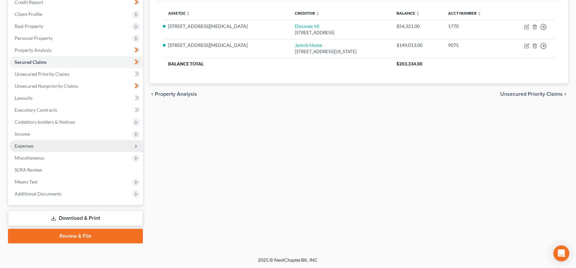
click at [36, 147] on span "Expenses" at bounding box center [76, 146] width 134 height 12
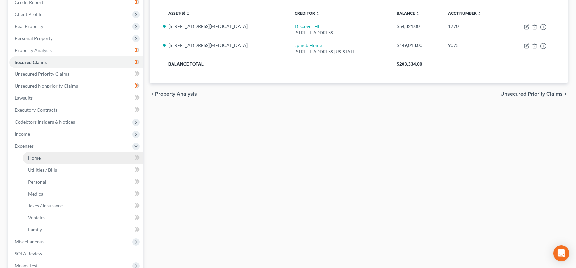
click at [52, 160] on link "Home" at bounding box center [83, 158] width 120 height 12
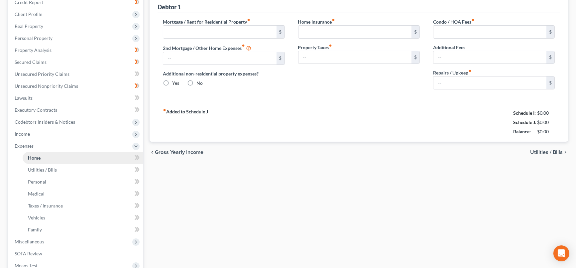
type input "1,186.62"
type input "472.13"
radio input "true"
type input "0.00"
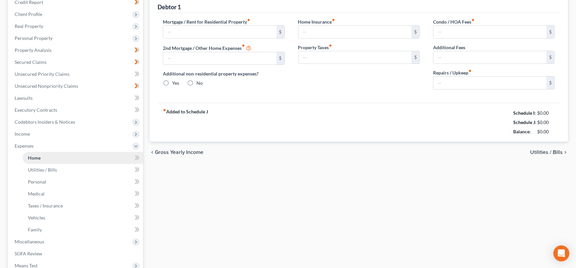
type input "0.00"
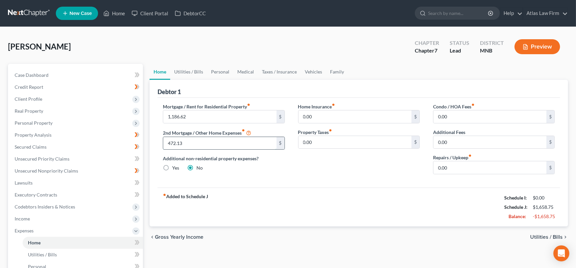
click at [202, 142] on input "472.13" at bounding box center [219, 143] width 113 height 13
type input "472"
click at [226, 115] on input "1,186.62" at bounding box center [219, 116] width 113 height 13
click at [242, 113] on input "1,317" at bounding box center [219, 116] width 113 height 13
type input "1"
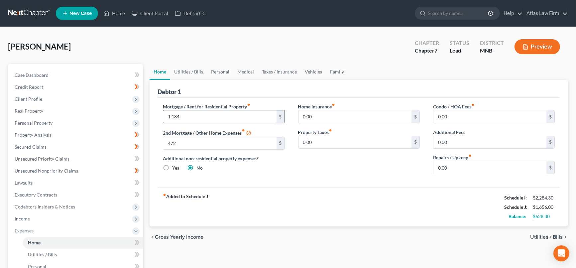
type input "1,184"
click at [294, 179] on div "Mortgage / Rent for Residential Property fiber_manual_record 1,184 $ 2nd Mortga…" at bounding box center [359, 143] width 403 height 90
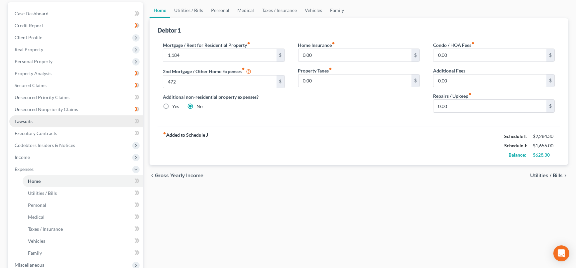
scroll to position [74, 0]
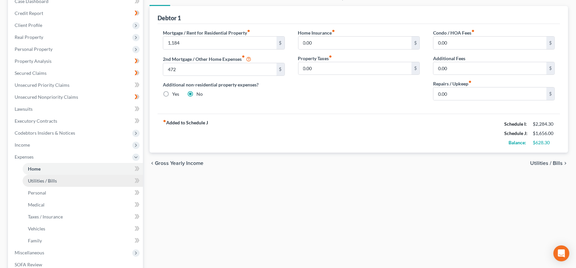
click at [62, 180] on link "Utilities / Bills" at bounding box center [83, 181] width 120 height 12
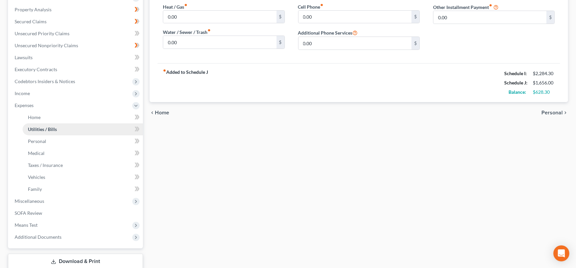
scroll to position [148, 0]
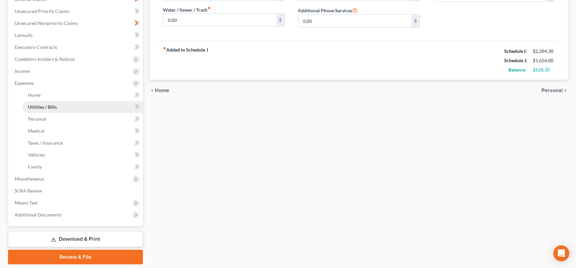
click at [62, 180] on span "Miscellaneous" at bounding box center [76, 179] width 134 height 12
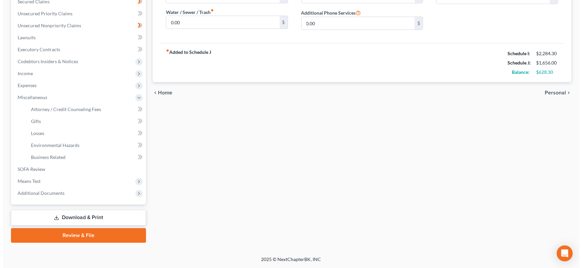
scroll to position [144, 0]
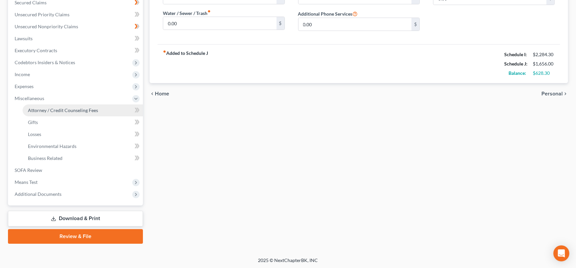
click at [86, 108] on span "Attorney / Credit Counseling Fees" at bounding box center [63, 110] width 70 height 6
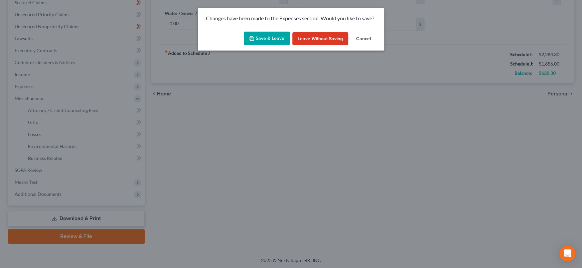
click at [283, 30] on div "Save & Leave Leave without Saving Cancel" at bounding box center [291, 40] width 186 height 22
click at [279, 37] on button "Save & Leave" at bounding box center [267, 39] width 46 height 14
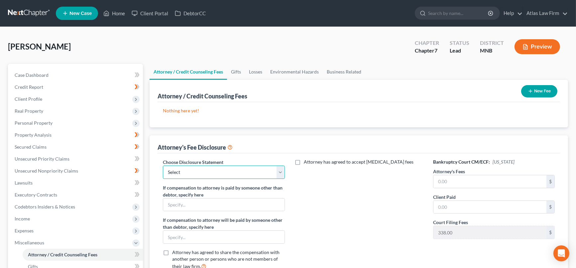
drag, startPoint x: 280, startPoint y: 171, endPoint x: 276, endPoint y: 177, distance: 7.4
click at [281, 171] on select "Select Atlas Law Firm" at bounding box center [224, 172] width 122 height 13
select select "0"
click at [163, 166] on select "Select Atlas Law Firm" at bounding box center [224, 172] width 122 height 13
click at [522, 178] on input "text" at bounding box center [490, 181] width 113 height 13
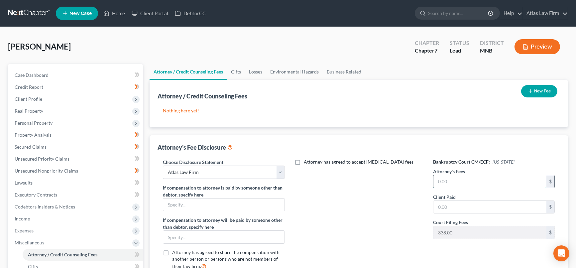
click at [510, 184] on input "text" at bounding box center [490, 181] width 113 height 13
type input "2,297"
click at [530, 93] on button "New Fee" at bounding box center [539, 91] width 36 height 12
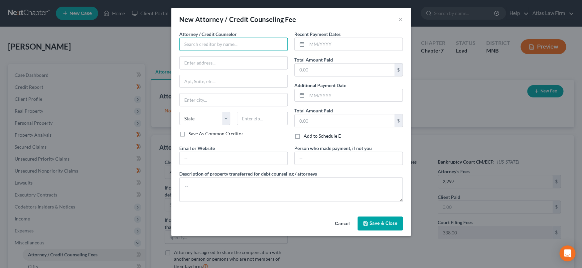
click at [257, 45] on input "text" at bounding box center [233, 44] width 108 height 13
click at [244, 55] on div "Atlas Law Firm" at bounding box center [219, 56] width 69 height 7
type input "Atlas Law Firm"
type input "2006 1st Ave N"
type input "Suite 206"
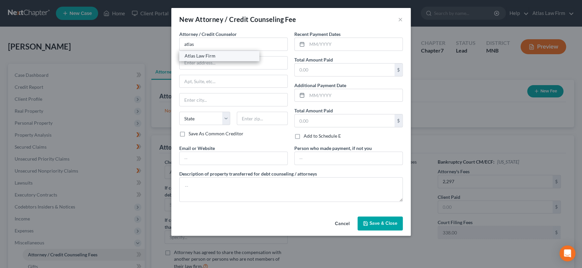
type input "Anoka"
select select "24"
type input "55303"
click at [388, 225] on span "Save & Close" at bounding box center [383, 223] width 28 height 6
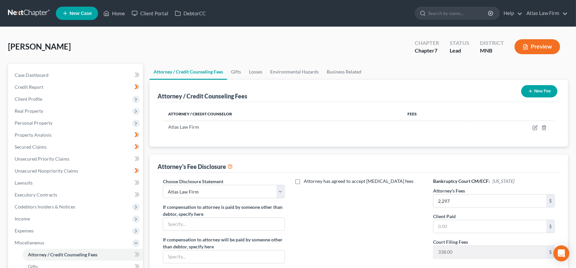
click at [536, 91] on button "New Fee" at bounding box center [539, 91] width 36 height 12
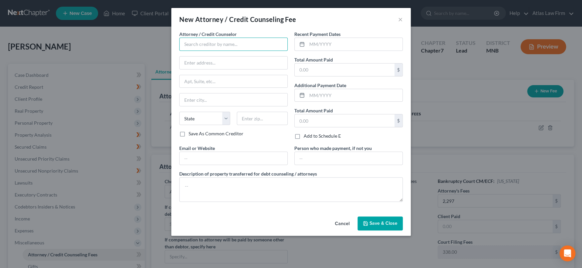
click at [235, 47] on input "text" at bounding box center [233, 44] width 108 height 13
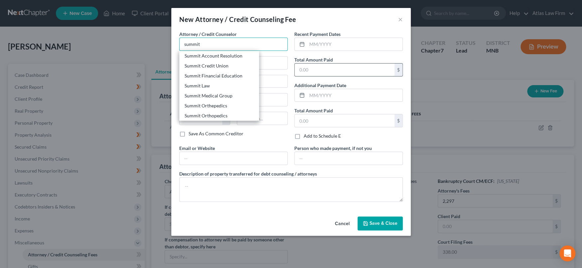
type input "summit"
click at [342, 65] on input "text" at bounding box center [345, 70] width 100 height 13
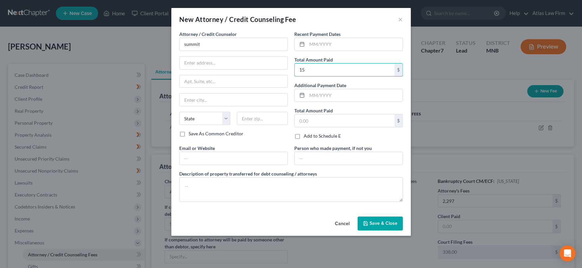
type input "15"
click at [386, 221] on span "Save & Close" at bounding box center [383, 223] width 28 height 6
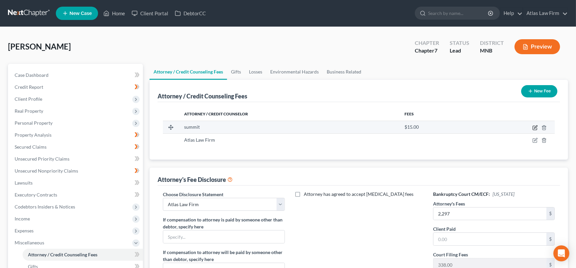
click at [538, 125] on icon "button" at bounding box center [535, 127] width 5 height 5
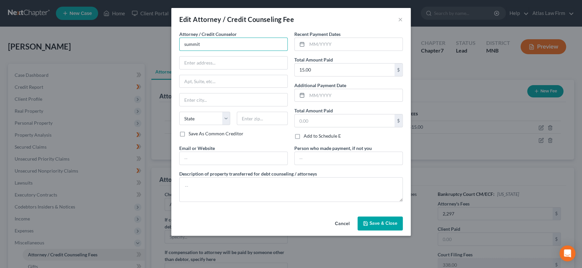
click at [281, 44] on input "summit" at bounding box center [233, 44] width 108 height 13
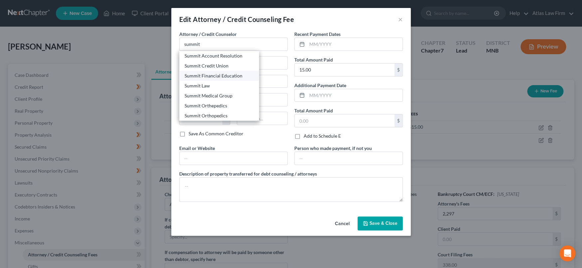
click at [229, 72] on div "Summit Financial Education" at bounding box center [219, 75] width 69 height 7
type input "Summit Financial Education"
type input "4800 E Flower St"
type input "Tucson"
select select "3"
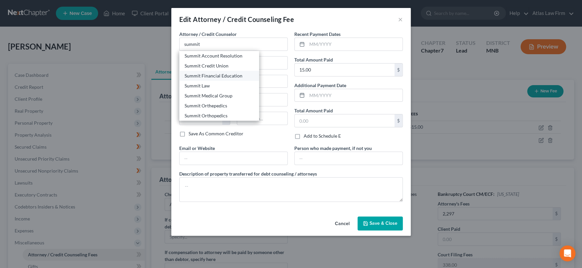
type input "85712"
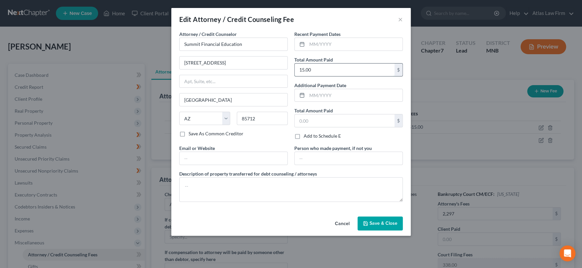
click at [333, 72] on input "15.00" at bounding box center [345, 70] width 100 height 13
click at [388, 214] on div "Cancel Save & Close" at bounding box center [290, 225] width 239 height 22
click at [388, 217] on button "Save & Close" at bounding box center [379, 223] width 45 height 14
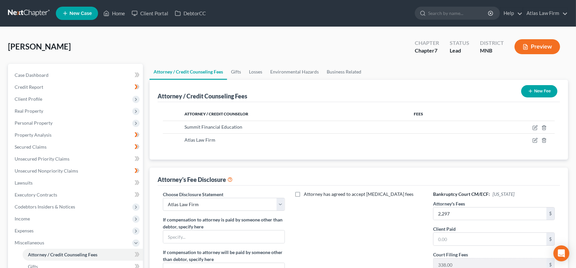
scroll to position [74, 0]
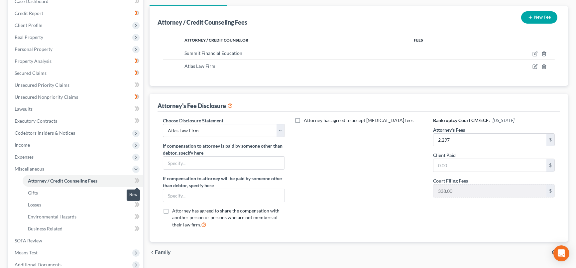
click at [138, 179] on icon at bounding box center [137, 181] width 5 height 8
click at [200, 159] on input "text" at bounding box center [223, 163] width 121 height 13
click at [106, 192] on link "Gifts" at bounding box center [83, 193] width 120 height 12
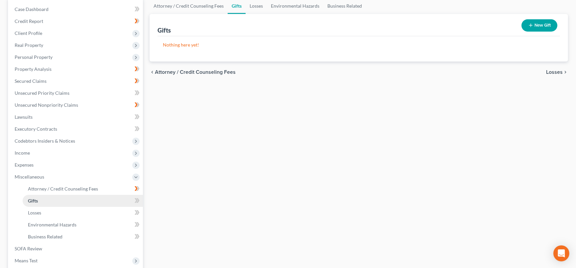
scroll to position [74, 0]
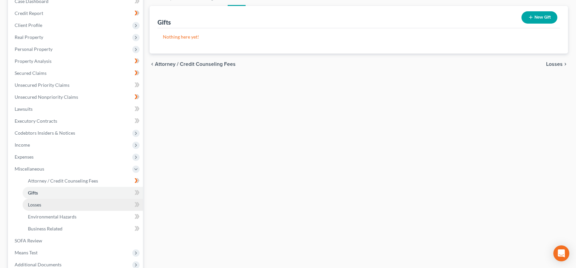
click at [86, 204] on link "Losses" at bounding box center [83, 205] width 120 height 12
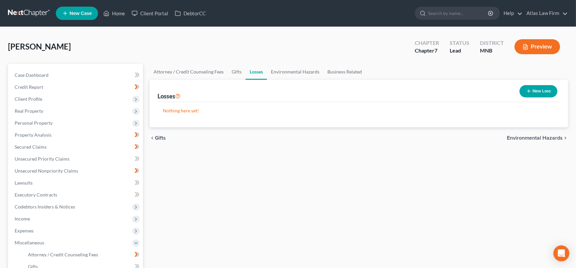
click at [535, 89] on button "New Loss" at bounding box center [539, 91] width 38 height 12
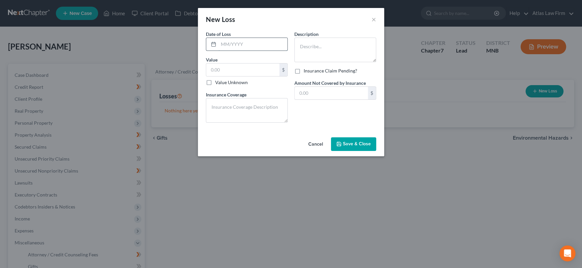
click at [234, 45] on input "text" at bounding box center [252, 44] width 69 height 13
click at [319, 46] on textarea at bounding box center [335, 50] width 82 height 25
type textarea "Gambling"
click at [347, 145] on span "Save & Close" at bounding box center [357, 144] width 28 height 6
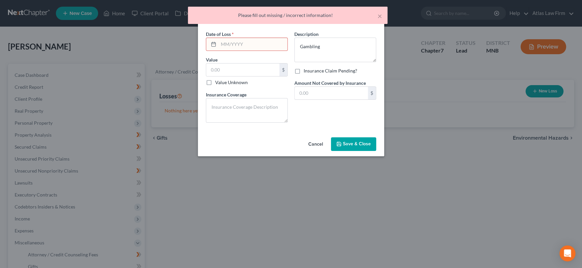
click at [254, 45] on input "text" at bounding box center [252, 44] width 69 height 13
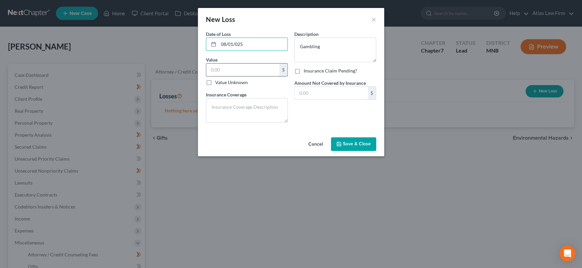
type input "08/01/025"
click at [269, 70] on input "text" at bounding box center [242, 70] width 73 height 13
type input "1.00"
click at [340, 45] on textarea "Gambling" at bounding box center [335, 50] width 82 height 25
type textarea "Gambling Losses"
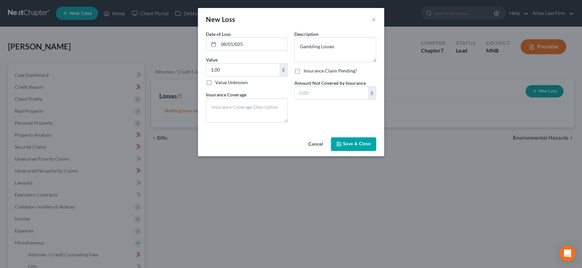
click at [366, 138] on button "Save & Close" at bounding box center [353, 144] width 45 height 14
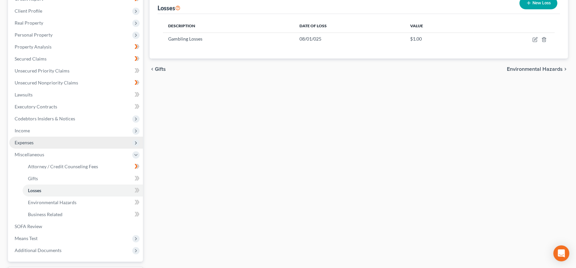
scroll to position [144, 0]
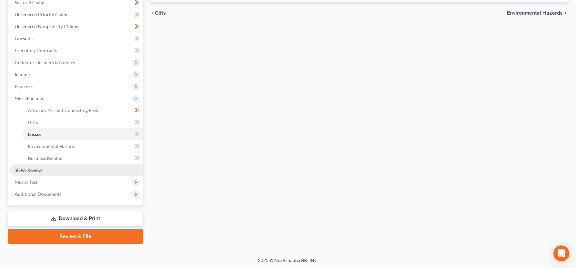
click at [47, 166] on link "SOFA Review" at bounding box center [76, 170] width 134 height 12
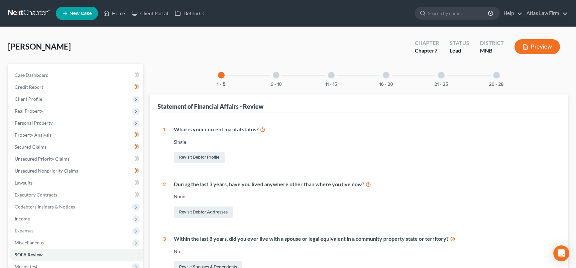
click at [327, 75] on div "11 - 15" at bounding box center [331, 75] width 23 height 23
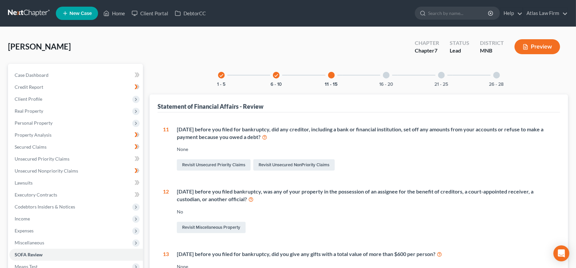
scroll to position [221, 0]
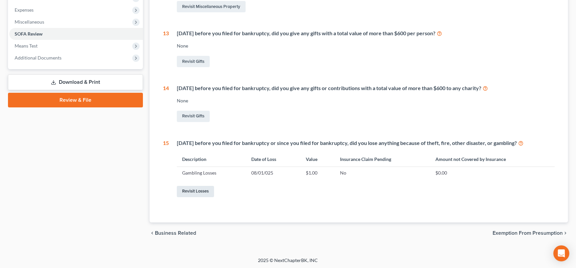
click at [206, 191] on link "Revisit Losses" at bounding box center [195, 191] width 37 height 11
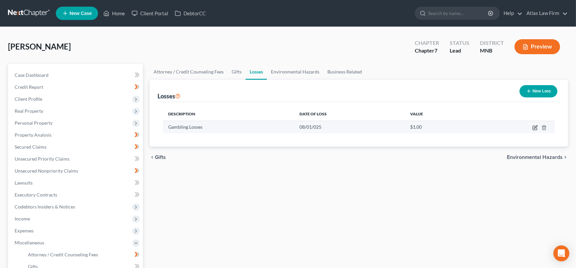
click at [537, 127] on icon "button" at bounding box center [535, 128] width 4 height 4
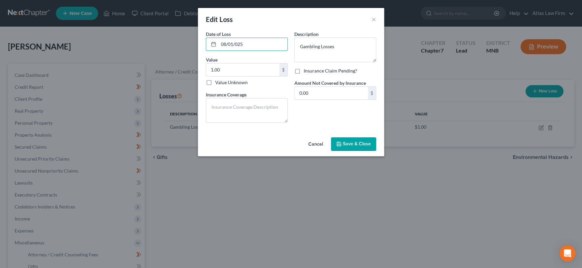
drag, startPoint x: 278, startPoint y: 45, endPoint x: 203, endPoint y: 46, distance: 74.8
click at [204, 46] on div "Date of Loss * 08/01/025 Value 1.00 $ Value Unknown Balance Undetermined 1.00 $…" at bounding box center [246, 79] width 88 height 97
type input "01/01/2025"
click at [371, 144] on button "Save & Close" at bounding box center [353, 144] width 45 height 14
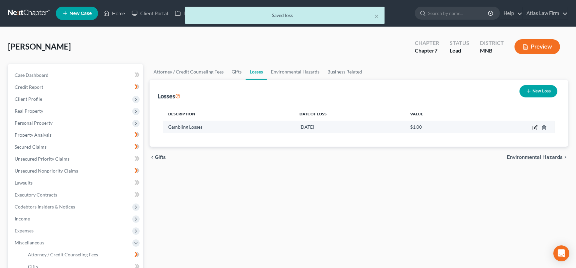
click at [536, 125] on icon "button" at bounding box center [535, 127] width 5 height 5
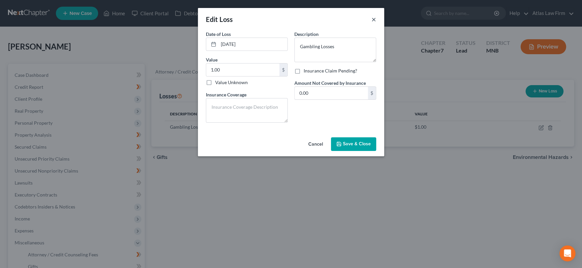
click at [375, 21] on button "×" at bounding box center [373, 19] width 5 height 8
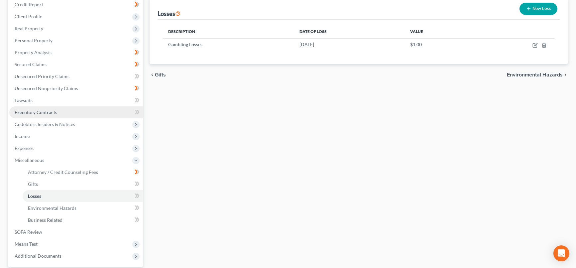
scroll to position [144, 0]
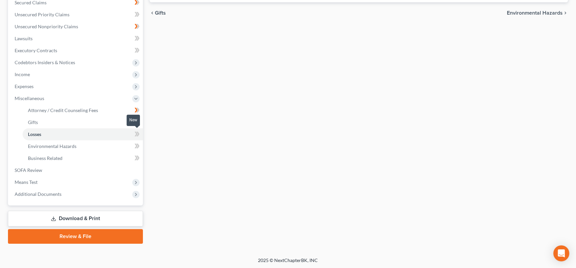
click at [136, 133] on icon at bounding box center [136, 134] width 3 height 5
click at [60, 171] on link "SOFA Review" at bounding box center [76, 170] width 134 height 12
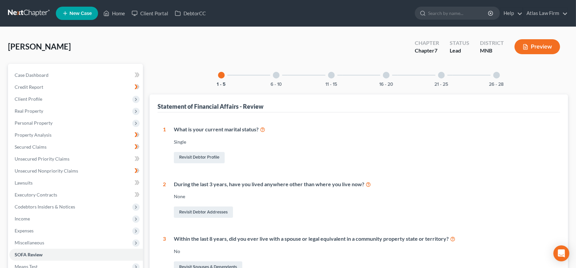
click at [537, 45] on button "Preview" at bounding box center [538, 46] width 46 height 15
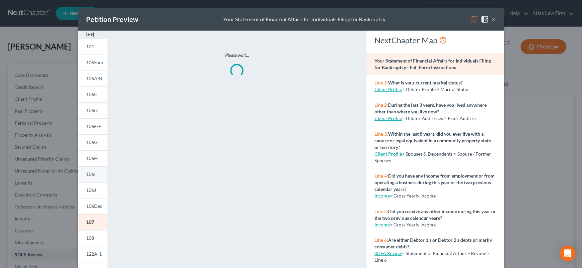
click at [86, 177] on link "106I" at bounding box center [92, 174] width 29 height 16
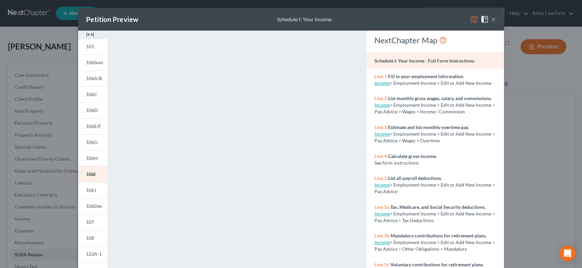
click at [492, 19] on button "×" at bounding box center [493, 19] width 5 height 8
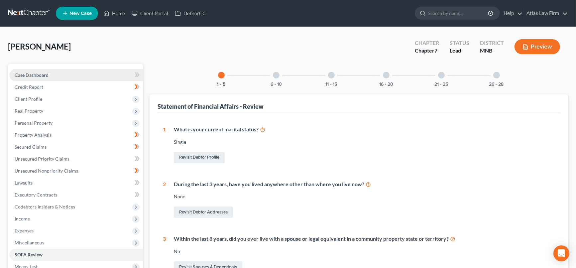
click at [41, 74] on span "Case Dashboard" at bounding box center [32, 75] width 34 height 6
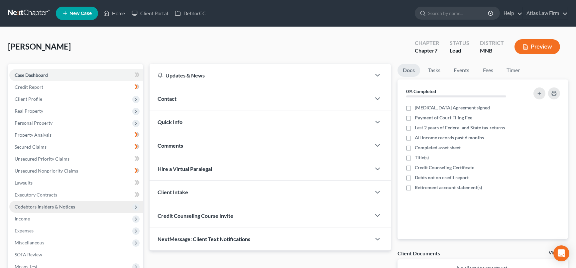
scroll to position [85, 0]
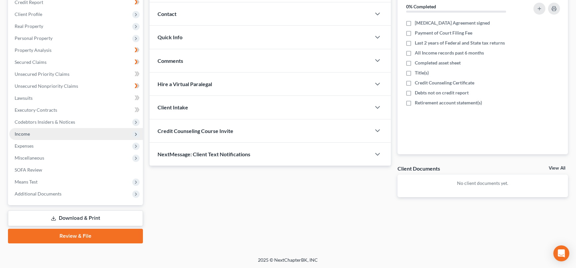
click at [60, 134] on span "Income" at bounding box center [76, 134] width 134 height 12
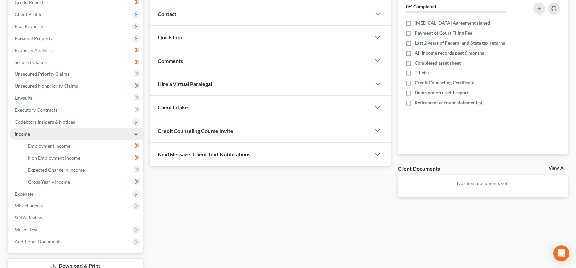
scroll to position [132, 0]
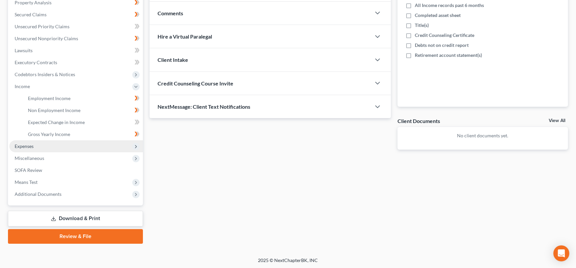
click at [52, 147] on span "Expenses" at bounding box center [76, 146] width 134 height 12
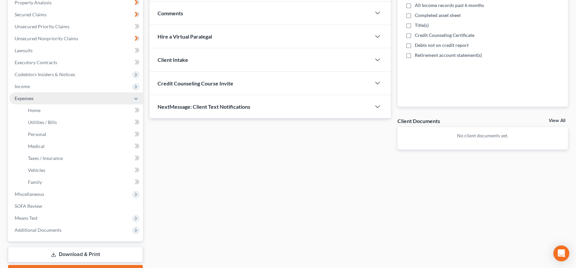
scroll to position [168, 0]
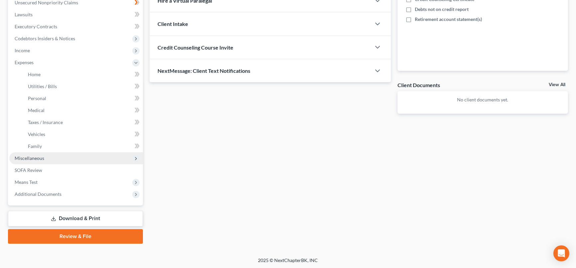
click at [50, 157] on span "Miscellaneous" at bounding box center [76, 158] width 134 height 12
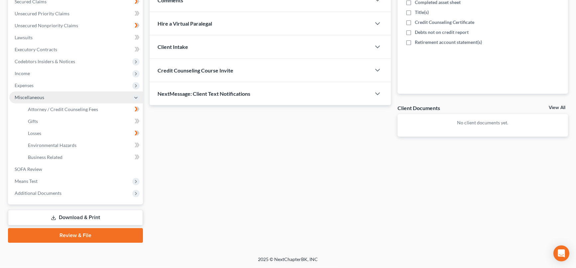
scroll to position [144, 0]
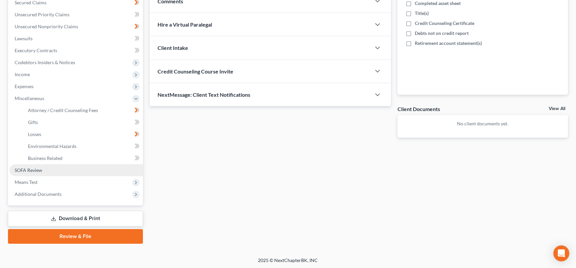
click at [46, 170] on link "SOFA Review" at bounding box center [76, 170] width 134 height 12
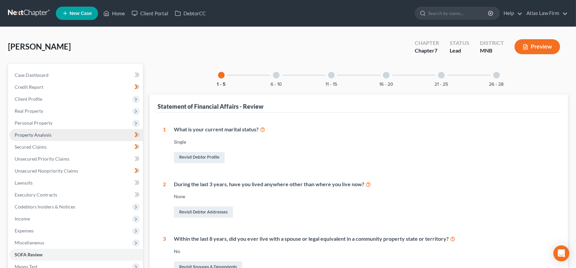
click at [52, 135] on link "Property Analysis" at bounding box center [76, 135] width 134 height 12
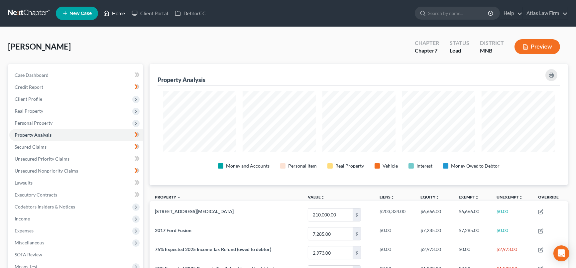
click at [114, 9] on link "Home" at bounding box center [114, 13] width 28 height 12
